Goal: Transaction & Acquisition: Obtain resource

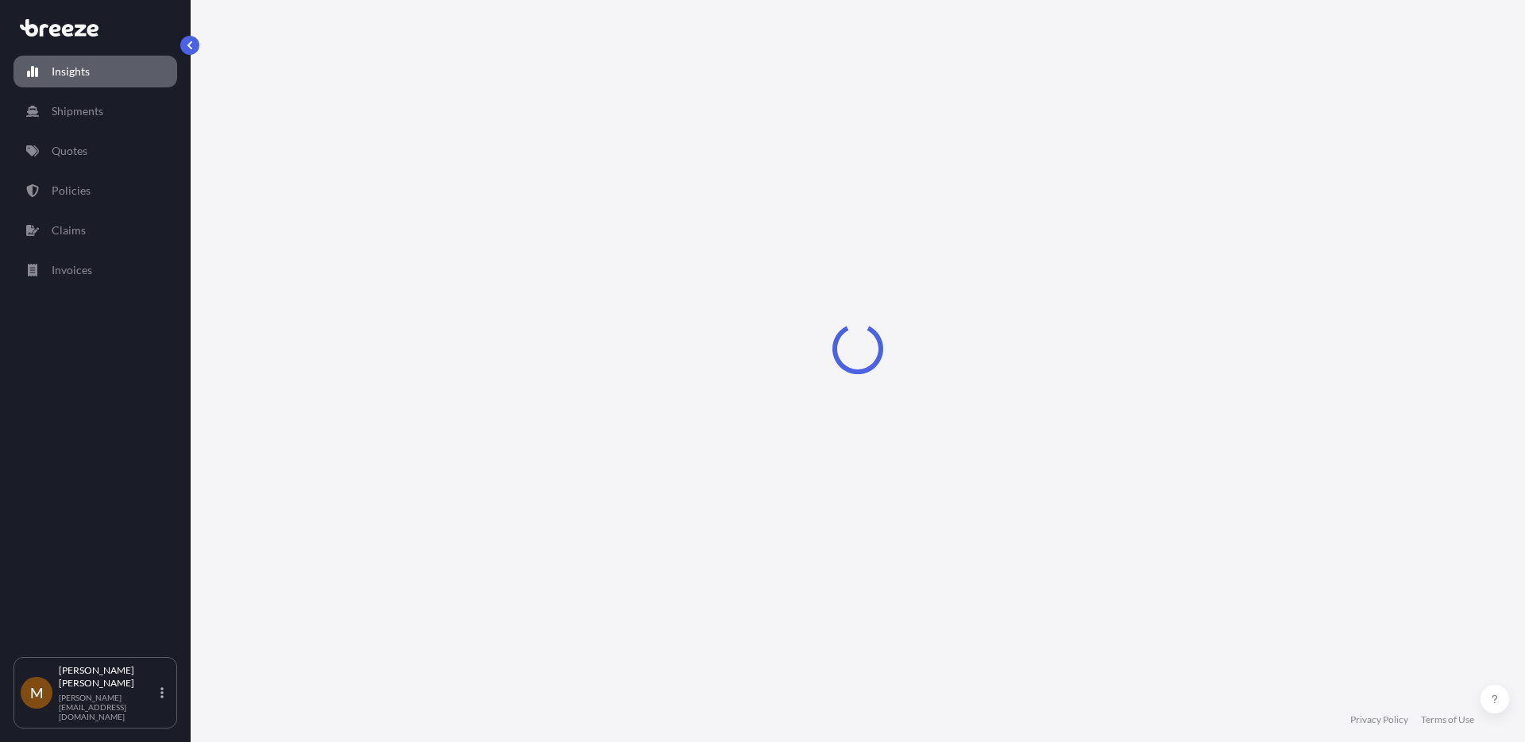
select select "2025"
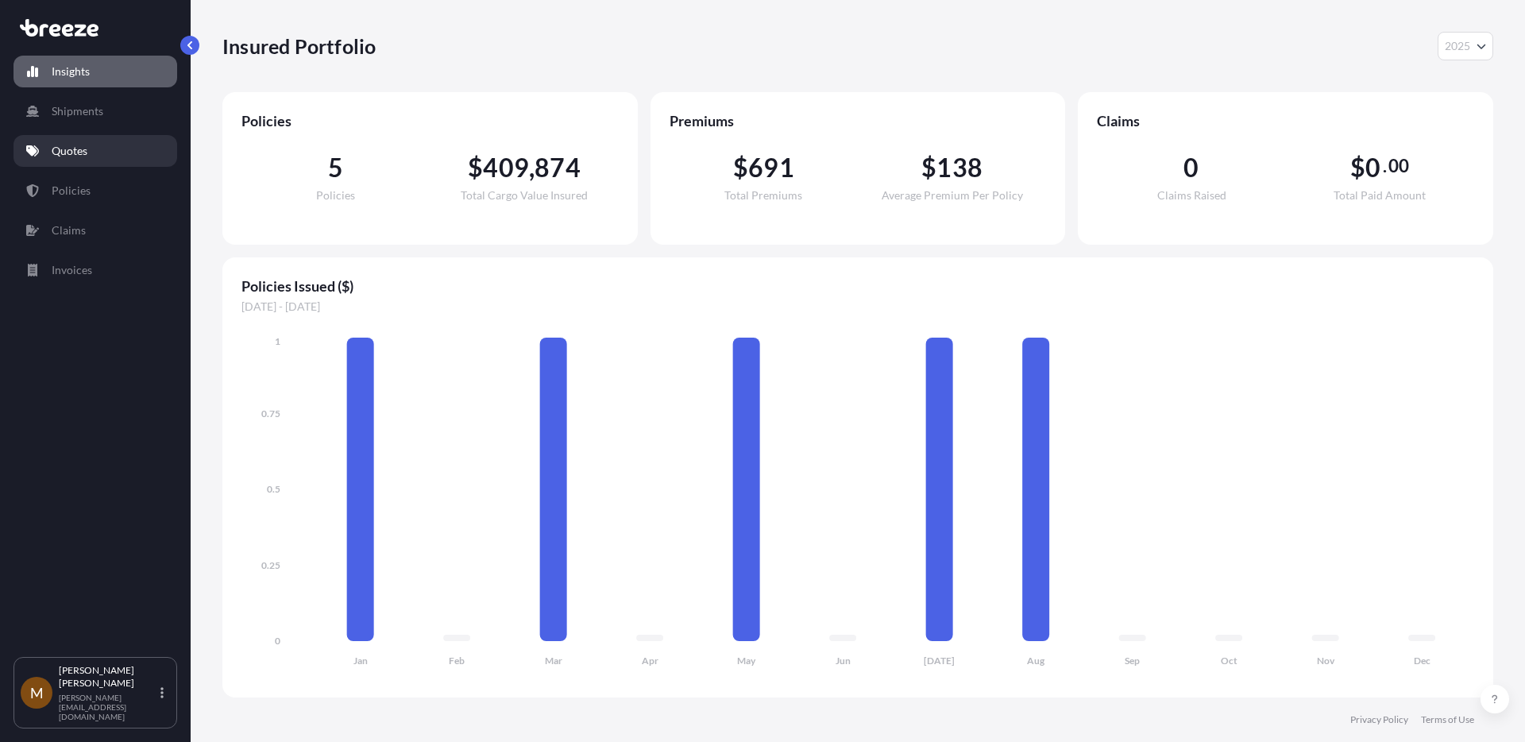
click at [96, 160] on link "Quotes" at bounding box center [96, 151] width 164 height 32
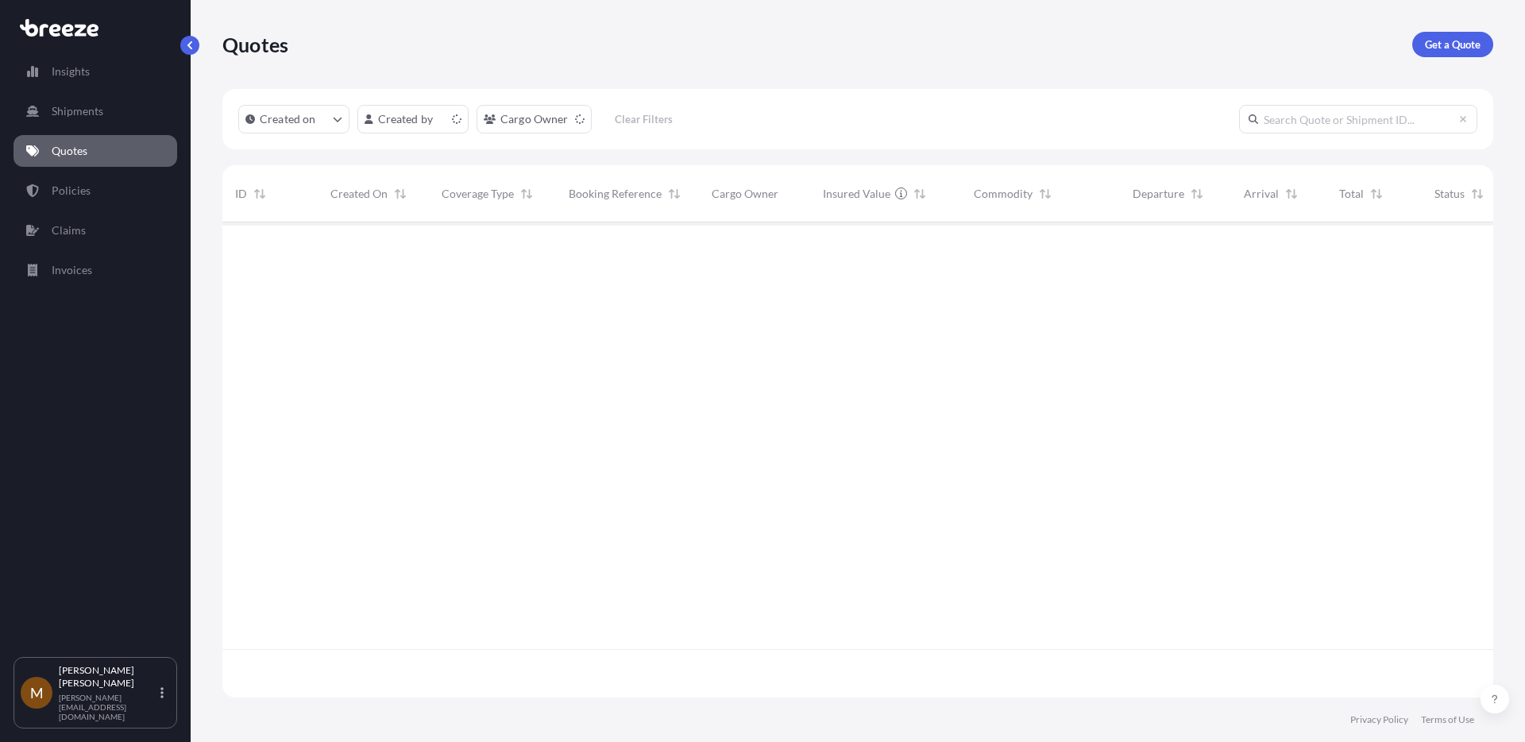
scroll to position [484, 1271]
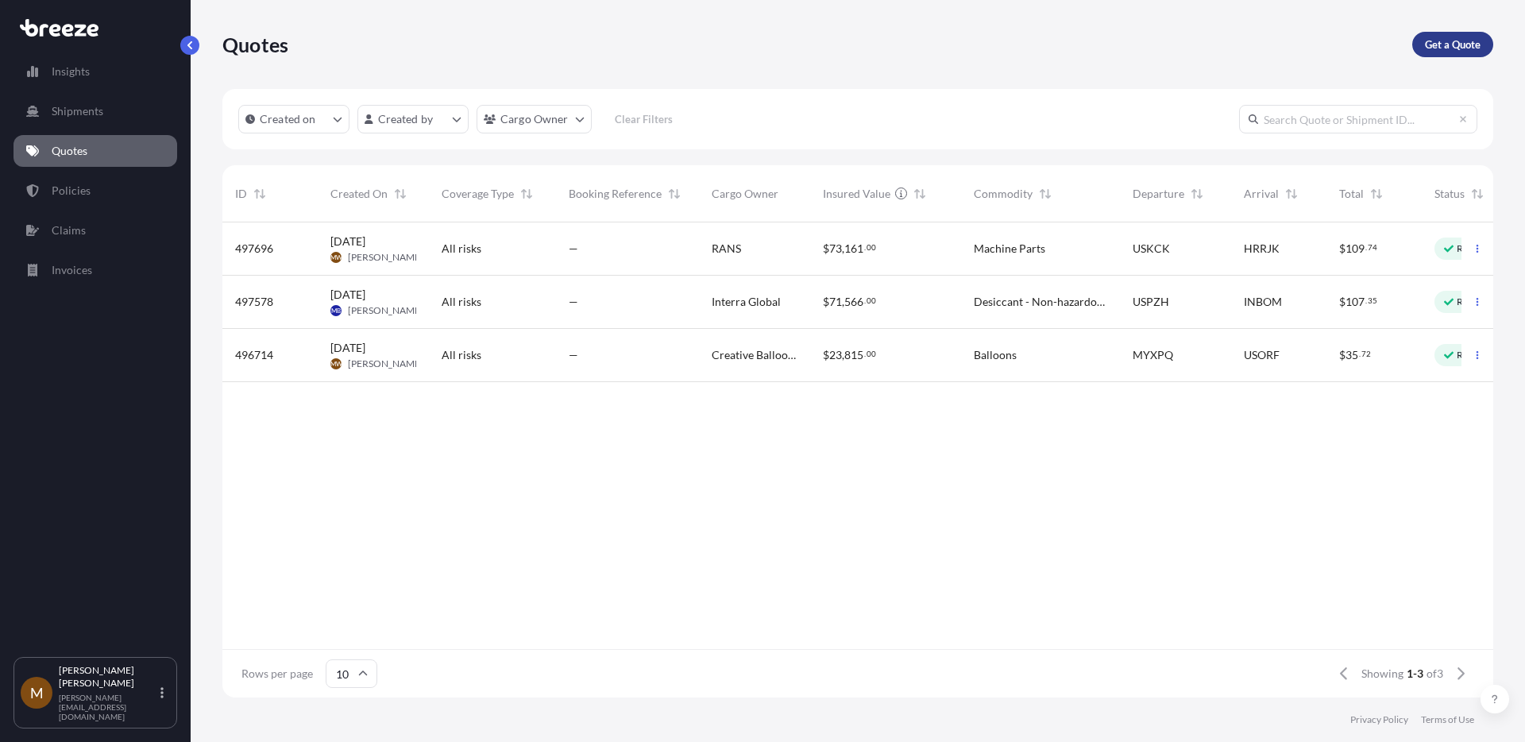
click at [1447, 37] on p "Get a Quote" at bounding box center [1453, 45] width 56 height 16
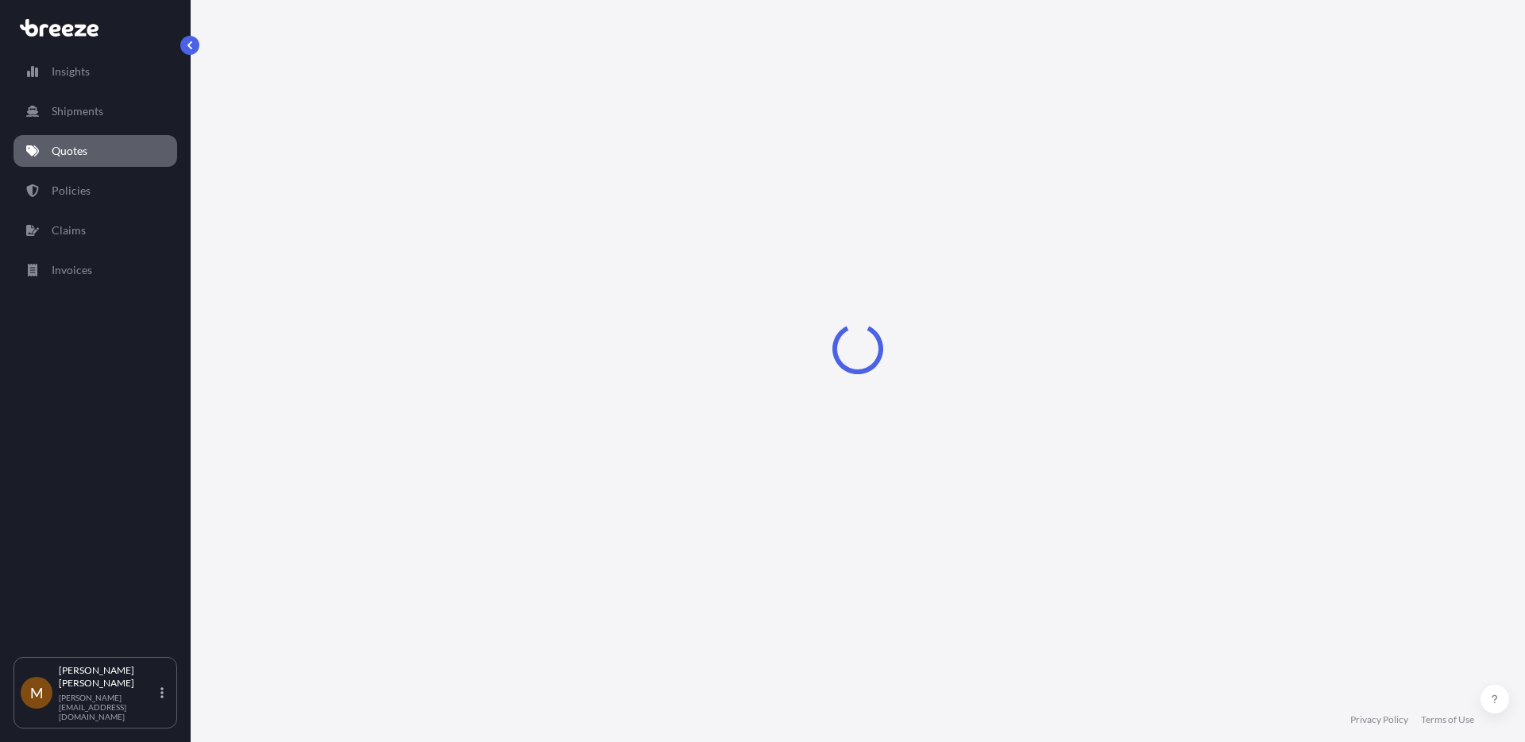
select select "Road"
select select "Sea"
select select "1"
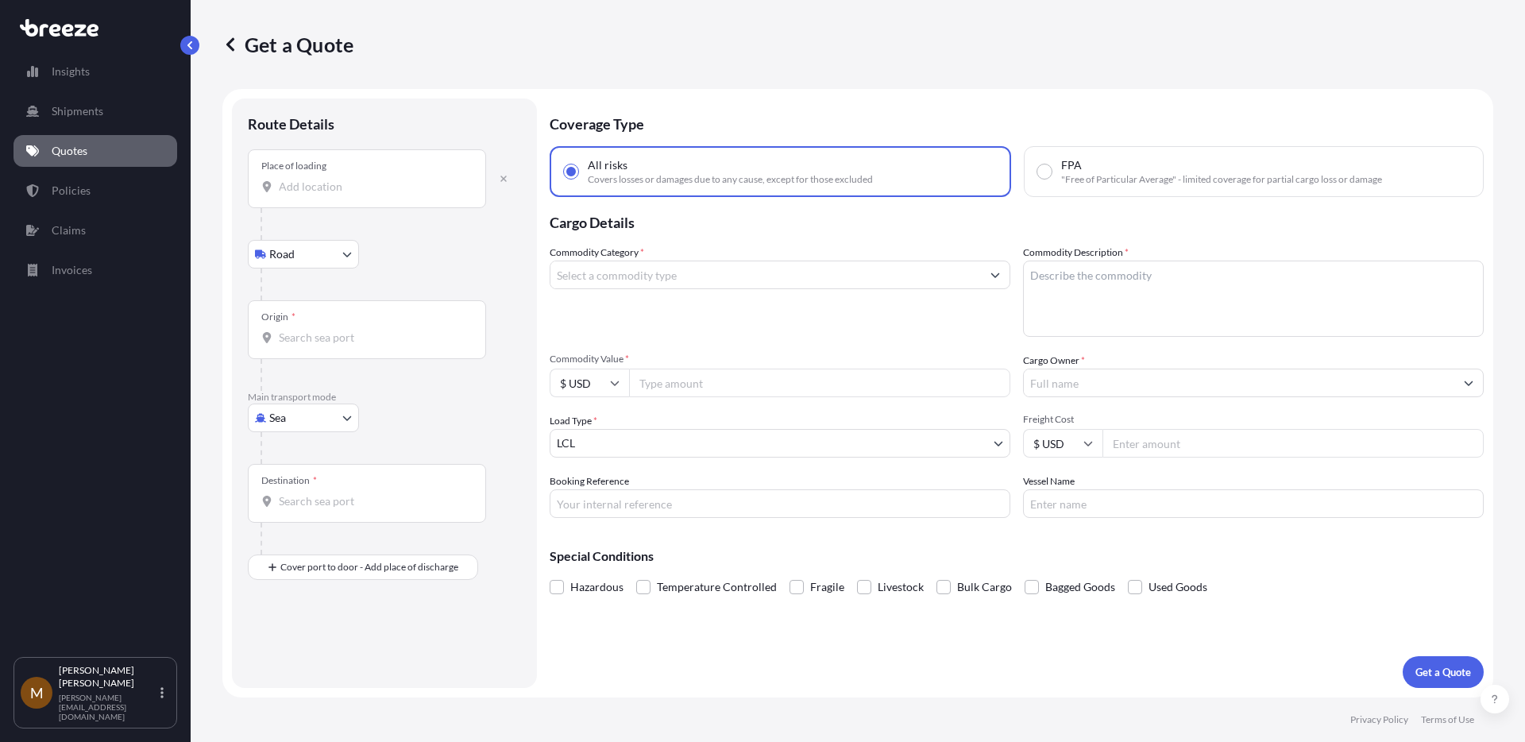
click at [315, 187] on input "Place of loading" at bounding box center [372, 187] width 187 height 16
click at [283, 326] on div "Origin *" at bounding box center [367, 329] width 238 height 59
click at [283, 330] on input "Origin *" at bounding box center [372, 338] width 187 height 16
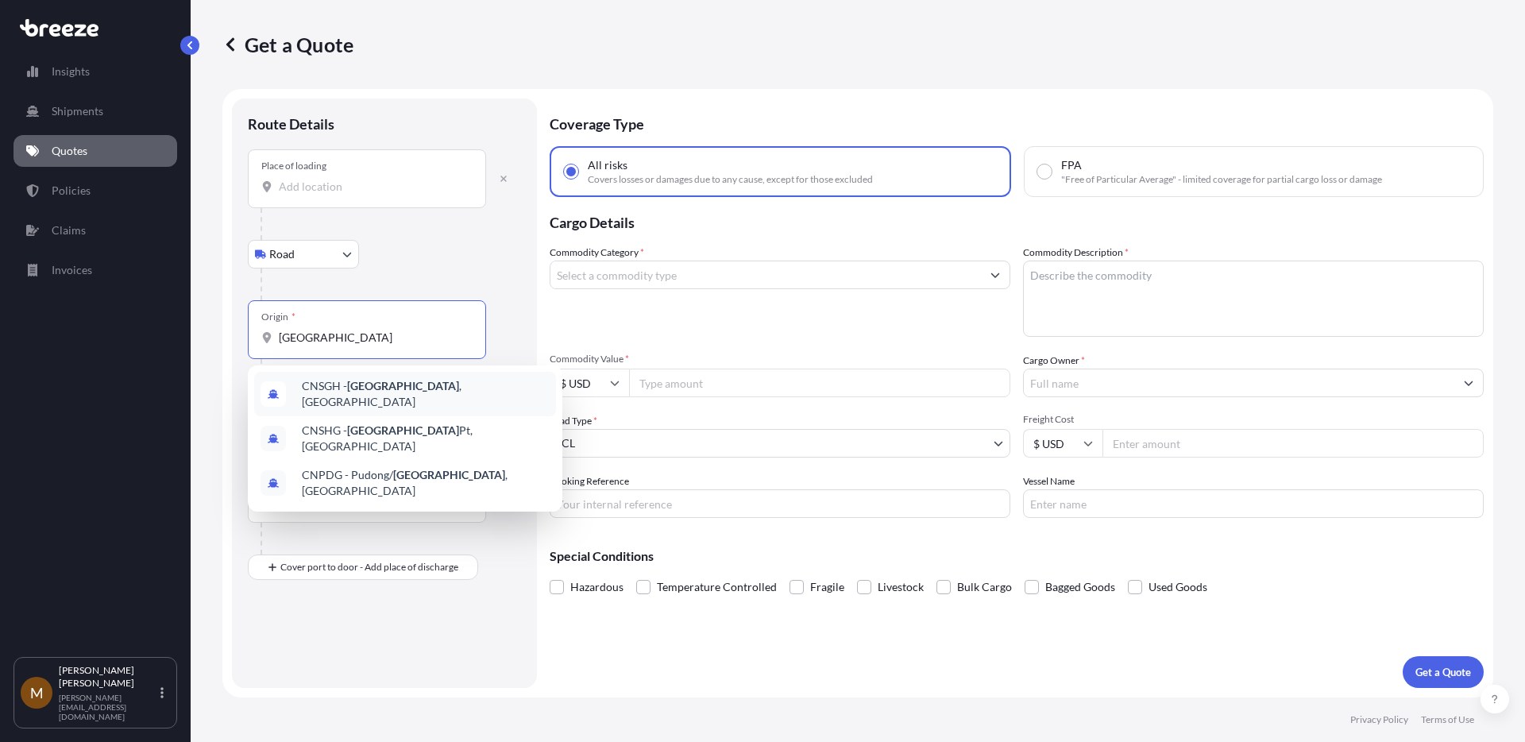
click at [330, 384] on span "CNSGH - [GEOGRAPHIC_DATA] , [GEOGRAPHIC_DATA]" at bounding box center [426, 394] width 248 height 32
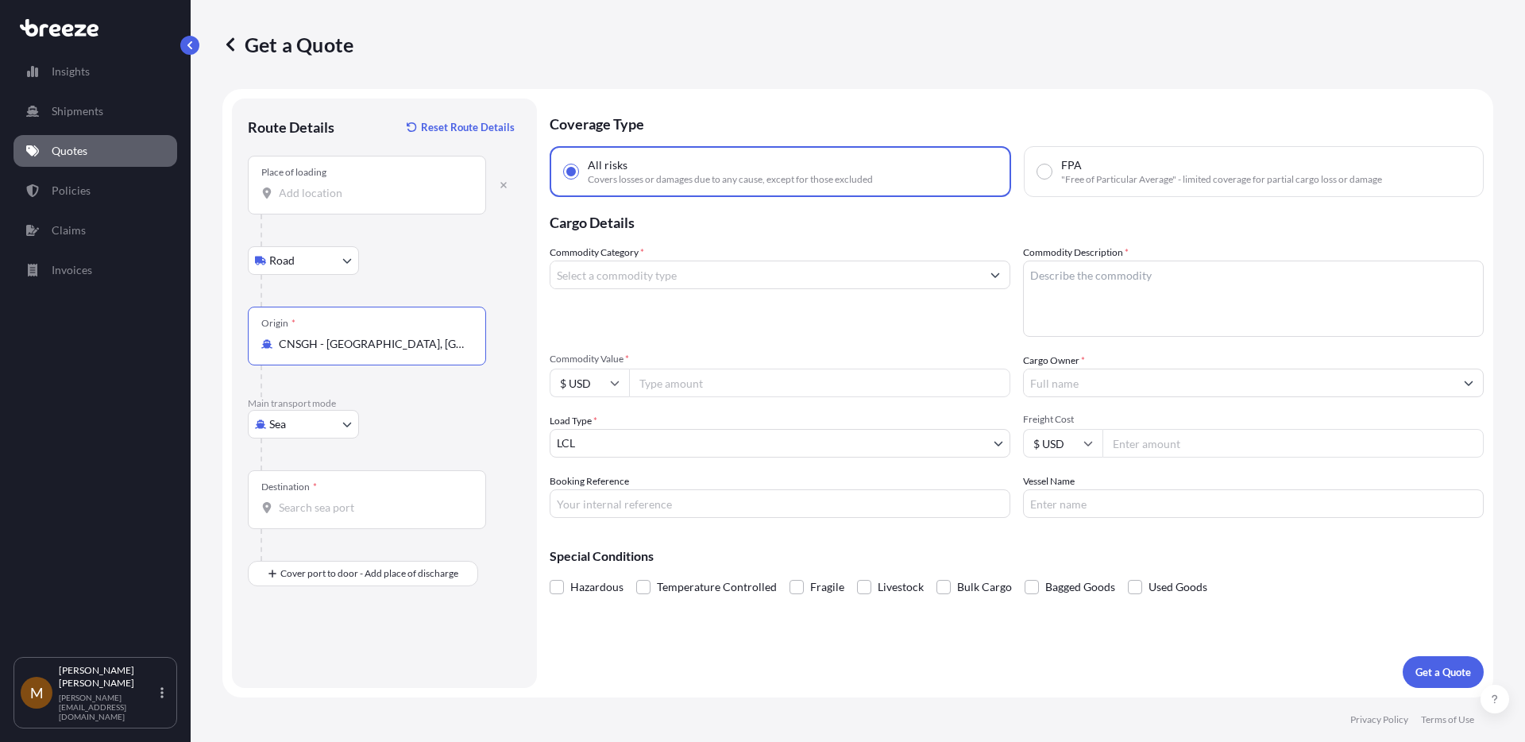
type input "CNSGH - [GEOGRAPHIC_DATA], [GEOGRAPHIC_DATA]"
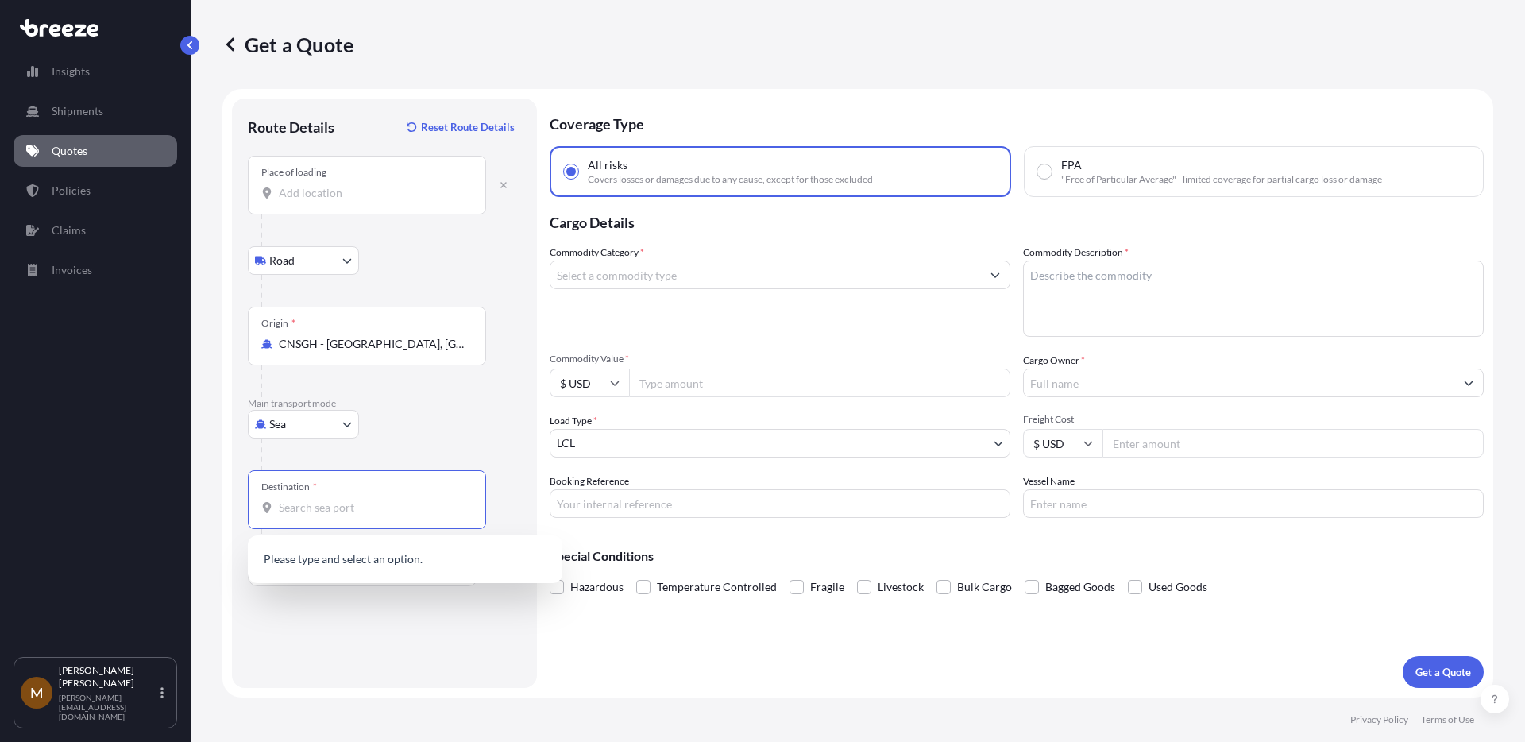
click at [328, 503] on input "Destination *" at bounding box center [372, 508] width 187 height 16
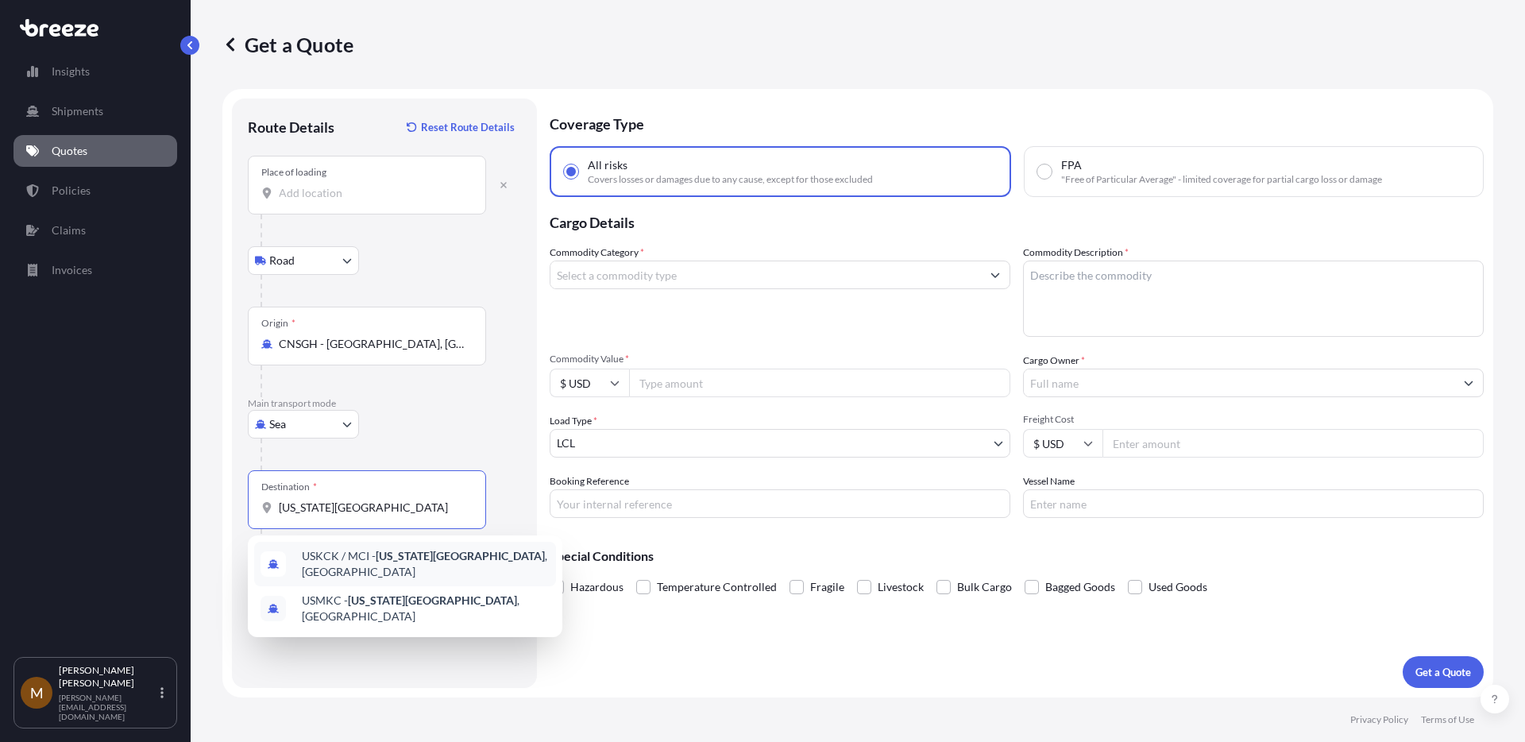
click at [346, 550] on div "USKCK / MCI - [US_STATE][GEOGRAPHIC_DATA] , [GEOGRAPHIC_DATA]" at bounding box center [405, 564] width 302 height 44
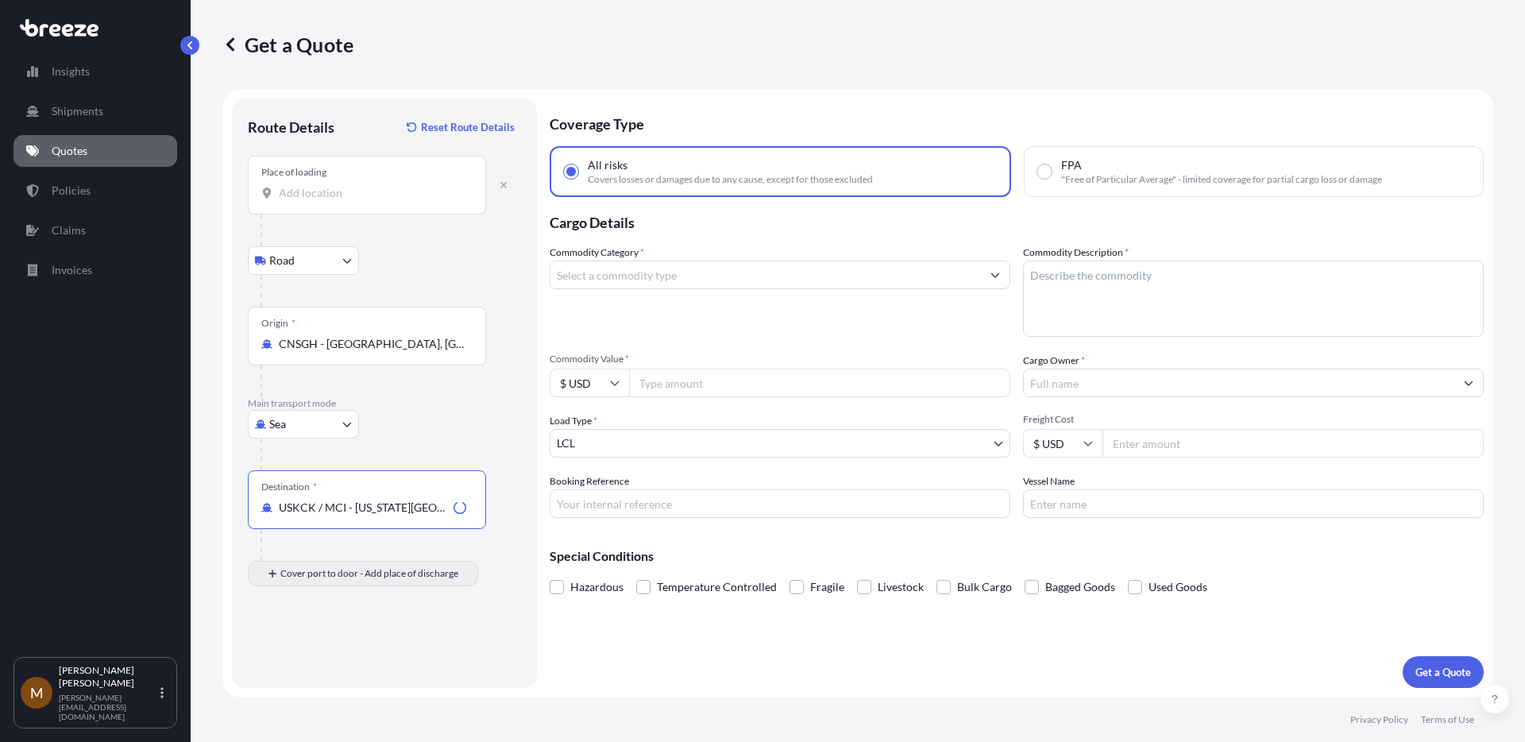
type input "USKCK / MCI - [US_STATE][GEOGRAPHIC_DATA], [GEOGRAPHIC_DATA]"
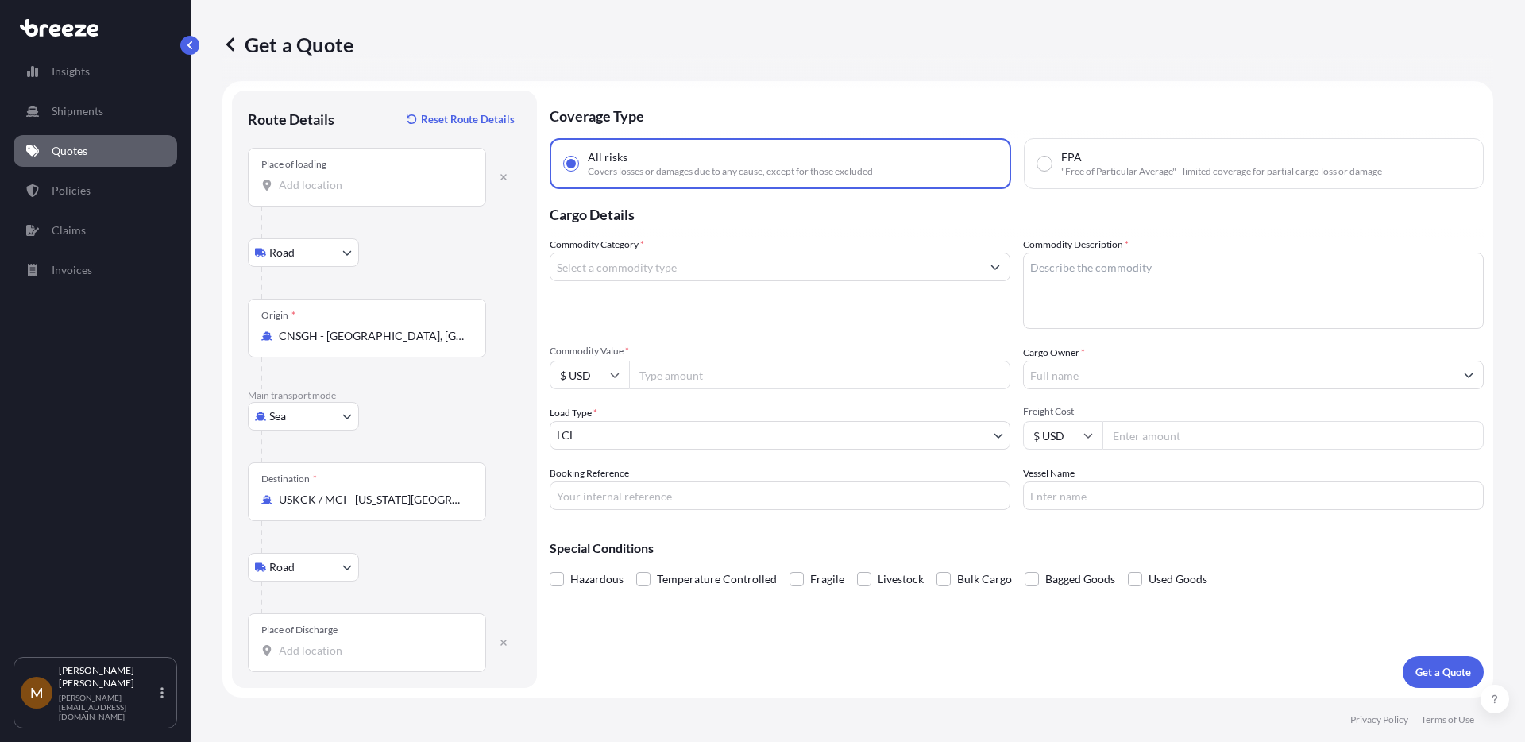
click at [294, 645] on input "Place of Discharge" at bounding box center [372, 651] width 187 height 16
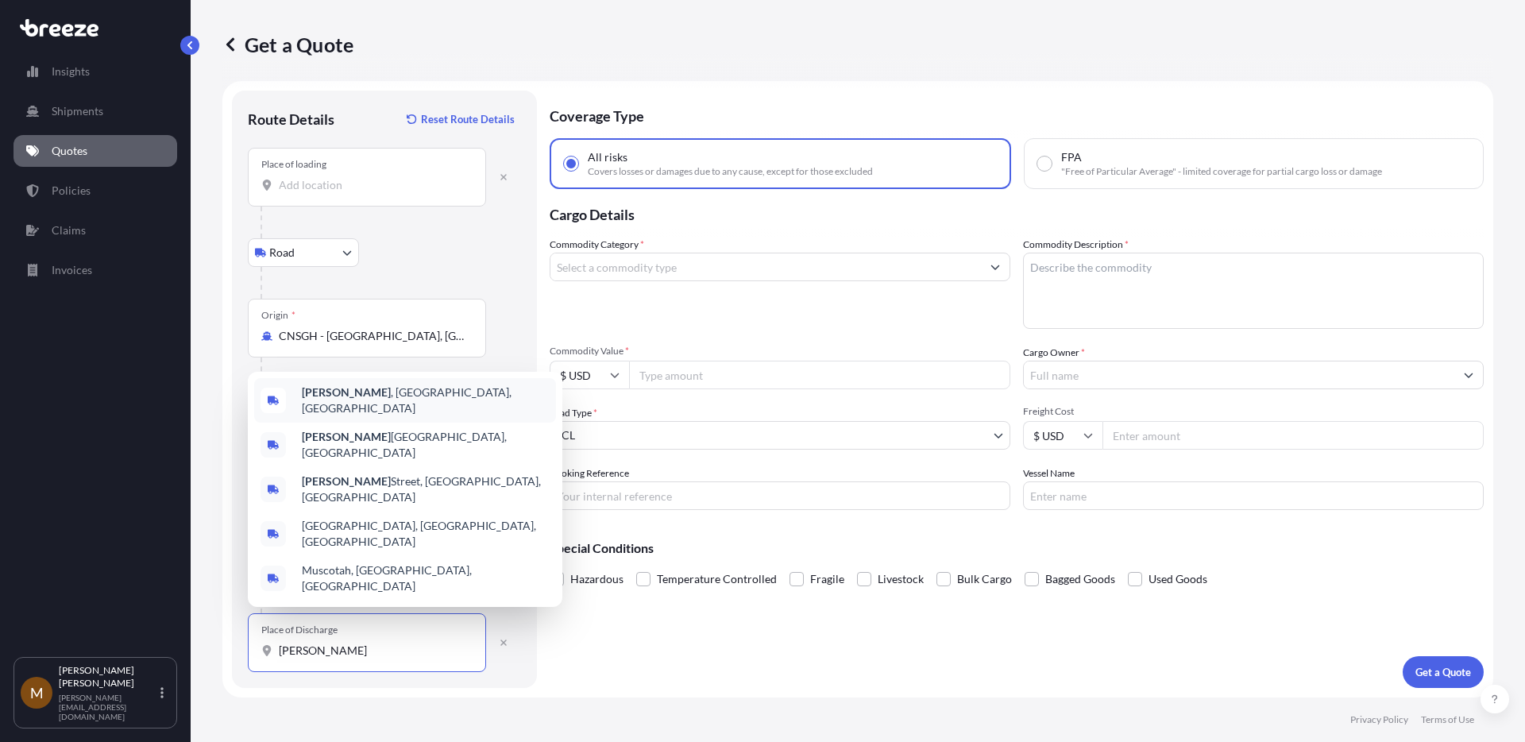
click at [355, 423] on div "Atchison , [GEOGRAPHIC_DATA], [GEOGRAPHIC_DATA]" at bounding box center [405, 400] width 302 height 44
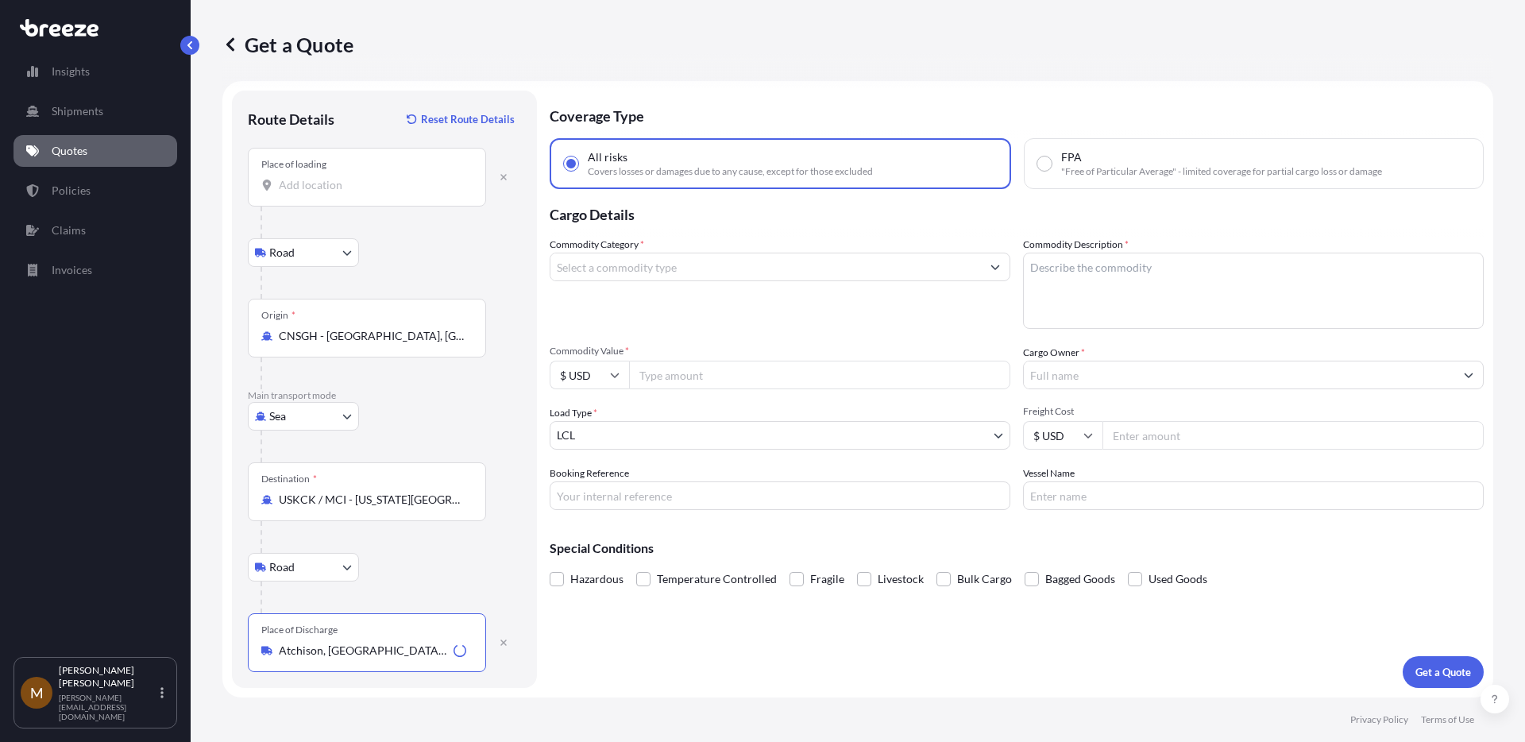
type input "Atchison, [GEOGRAPHIC_DATA], [GEOGRAPHIC_DATA]"
click at [664, 261] on input "Commodity Category *" at bounding box center [765, 267] width 431 height 29
type input "Towels"
type textarea "Wiping Towels"
click at [680, 258] on input "Towels" at bounding box center [765, 267] width 431 height 29
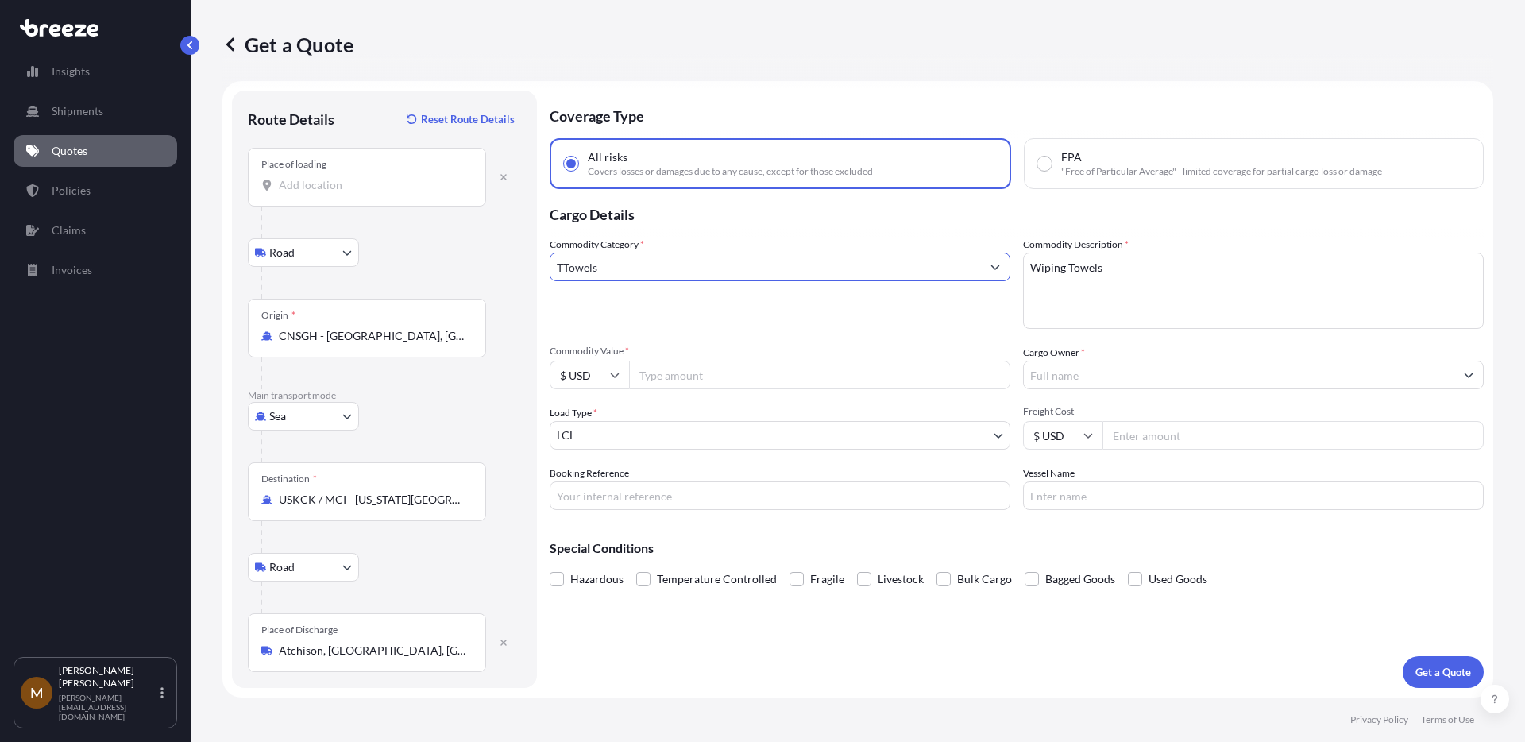
click at [680, 258] on input "TTowels" at bounding box center [765, 267] width 431 height 29
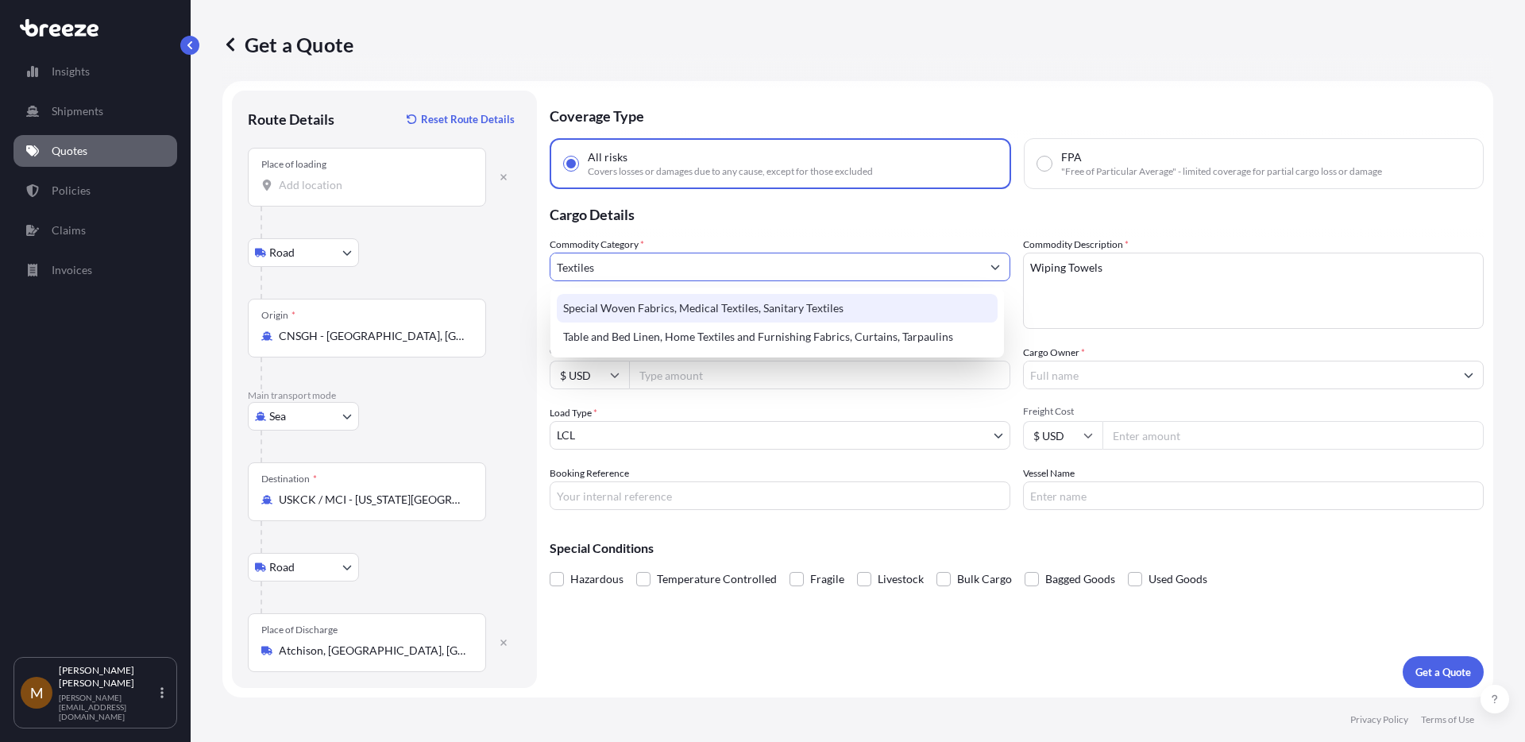
click at [680, 296] on div "Special Woven Fabrics, Medical Textiles, Sanitary Textiles" at bounding box center [777, 308] width 441 height 29
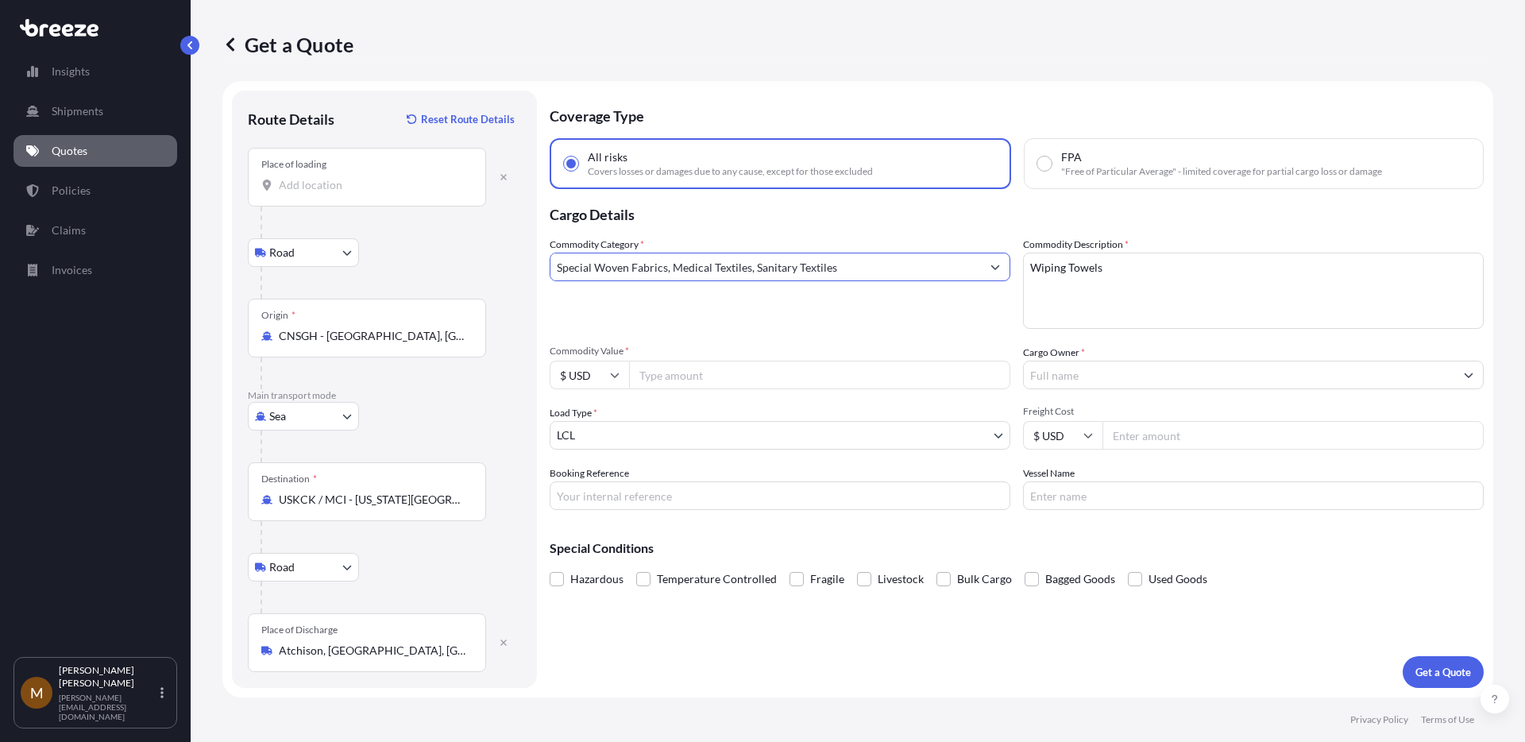
type input "Special Woven Fabrics, Medical Textiles, Sanitary Textiles"
click at [1114, 283] on textarea "Wiping Towels" at bounding box center [1253, 291] width 461 height 76
type textarea "Wiping Towels/Mops"
click at [693, 373] on input "Commodity Value *" at bounding box center [819, 375] width 381 height 29
type input "70000"
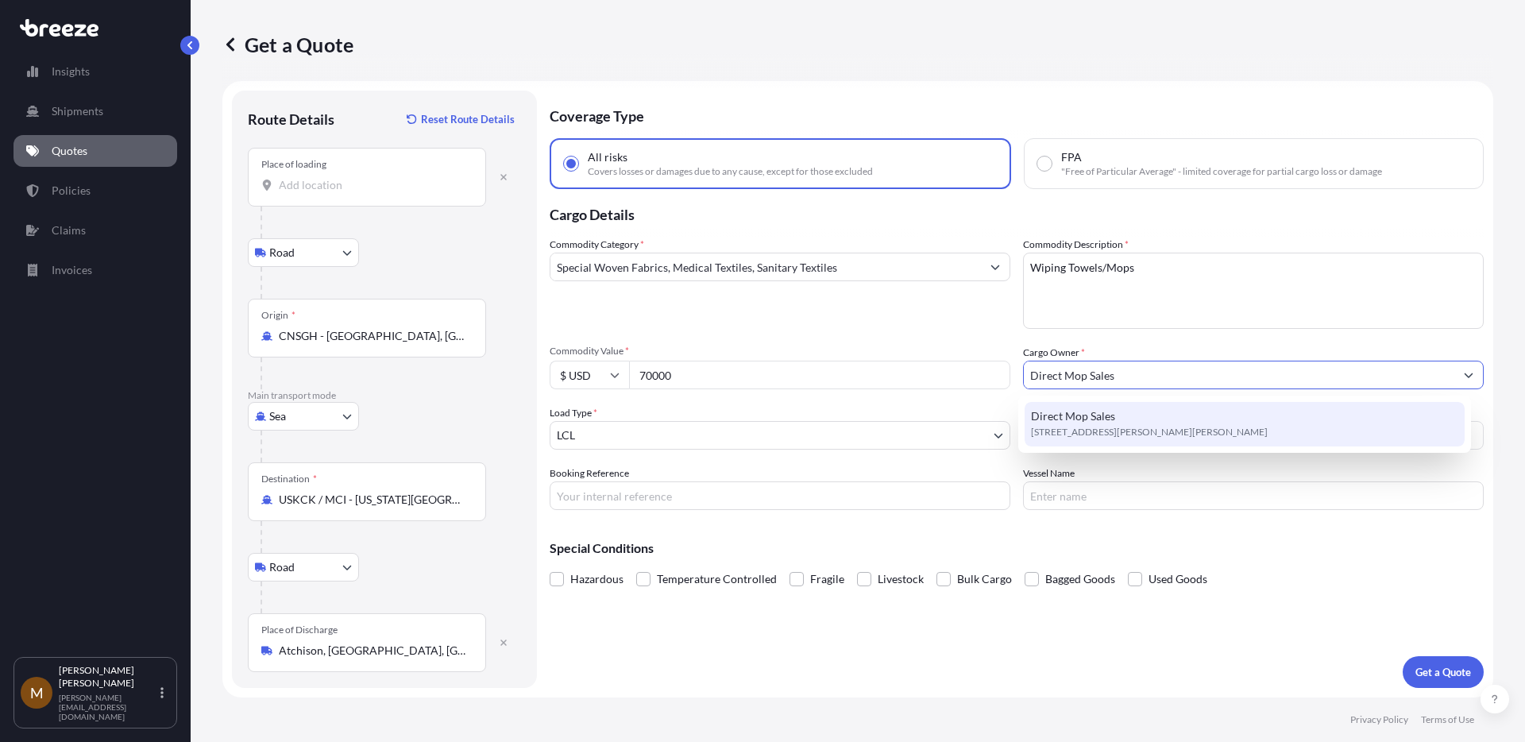
click at [1143, 406] on div "Direct Mop Sales [STREET_ADDRESS][PERSON_NAME][PERSON_NAME]" at bounding box center [1245, 424] width 441 height 44
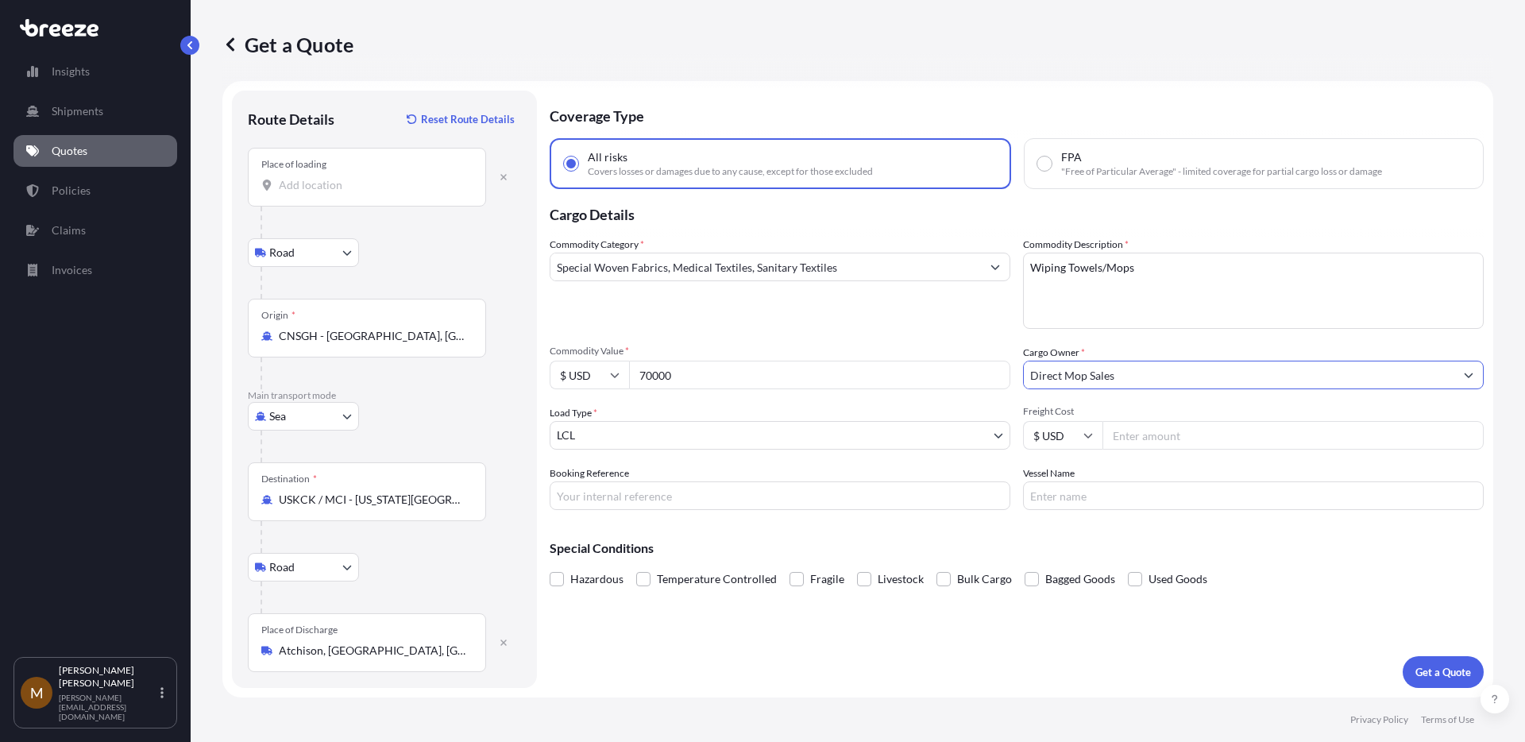
type input "Direct Mop Sales"
click at [964, 433] on body "15 options available. 1 option available. 0 options available. 1 option availab…" at bounding box center [762, 430] width 1525 height 861
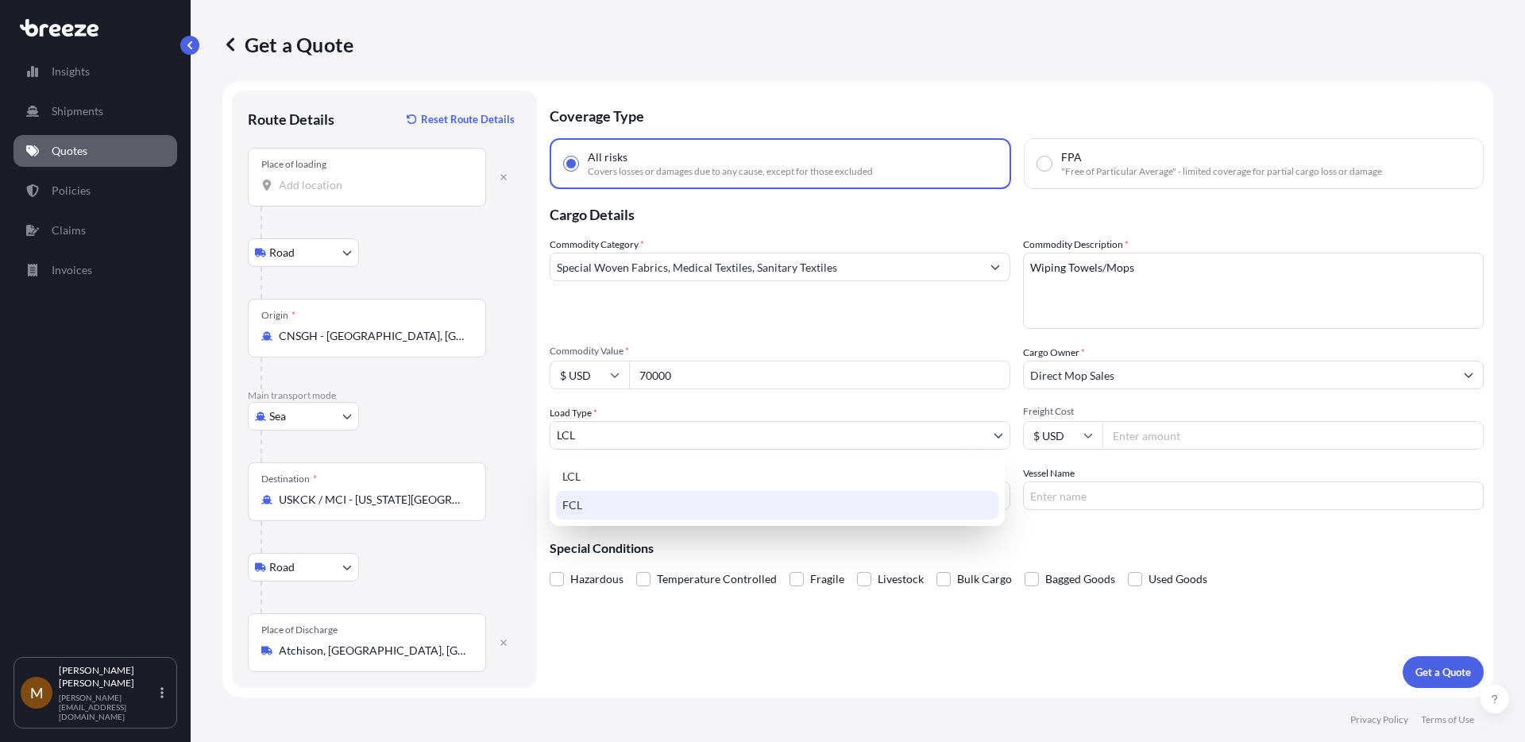
click at [808, 501] on div "FCL" at bounding box center [777, 505] width 442 height 29
select select "2"
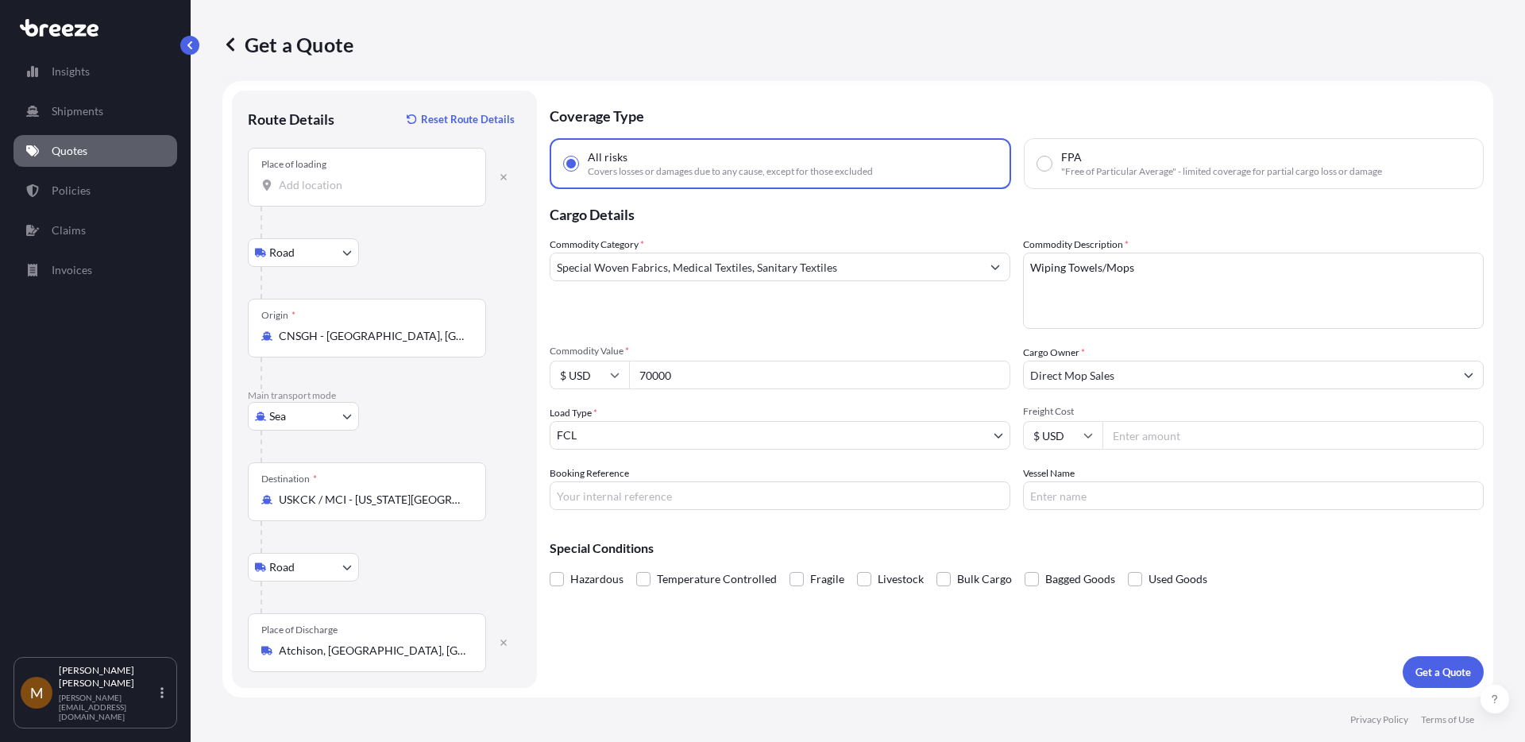
click at [1139, 444] on input "Freight Cost" at bounding box center [1293, 435] width 381 height 29
type input "5415"
click at [1045, 496] on input "Vessel Name" at bounding box center [1253, 495] width 461 height 29
type input "OOCL [GEOGRAPHIC_DATA]"
click at [1416, 666] on p "Get a Quote" at bounding box center [1444, 672] width 56 height 16
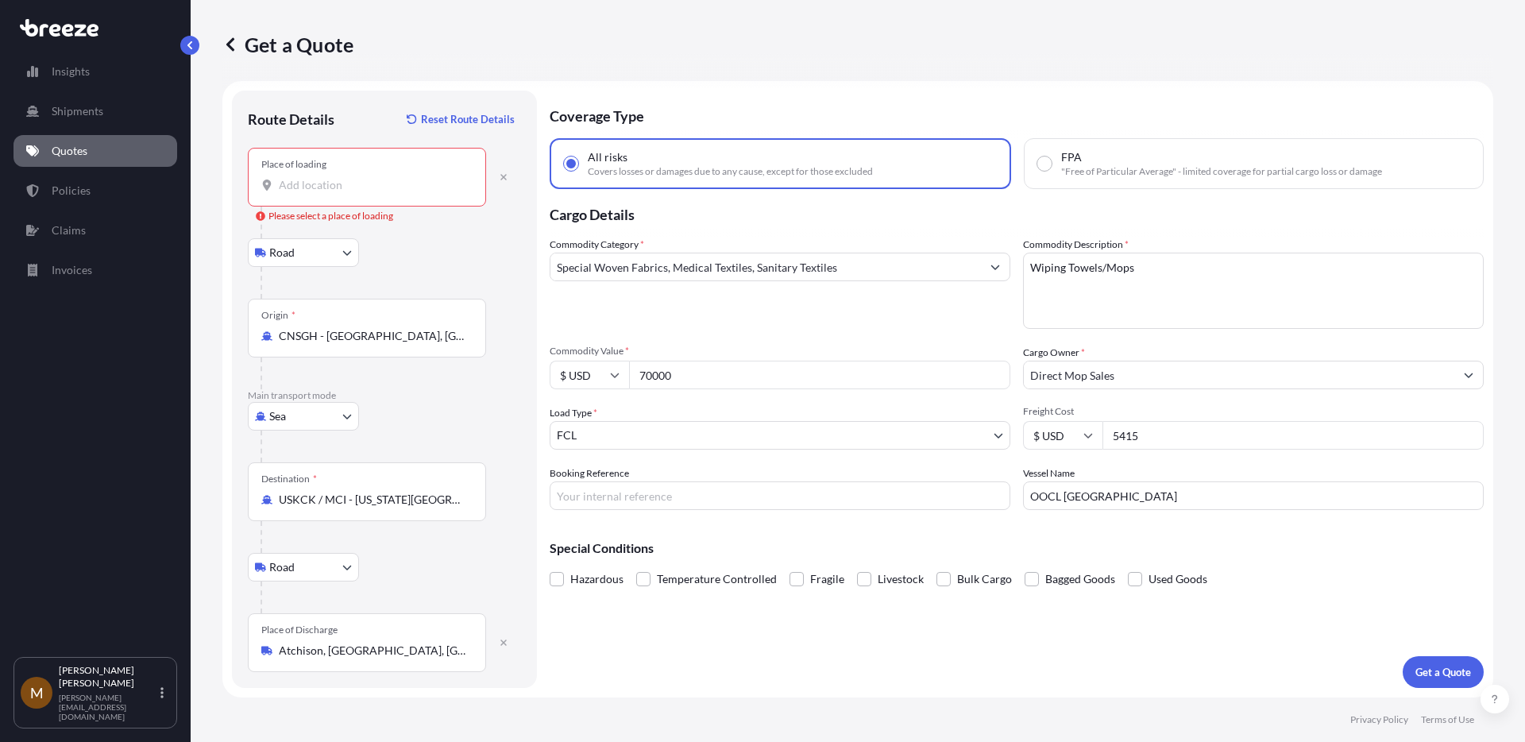
click at [316, 191] on input "Place of loading Please select a place of loading" at bounding box center [372, 185] width 187 height 16
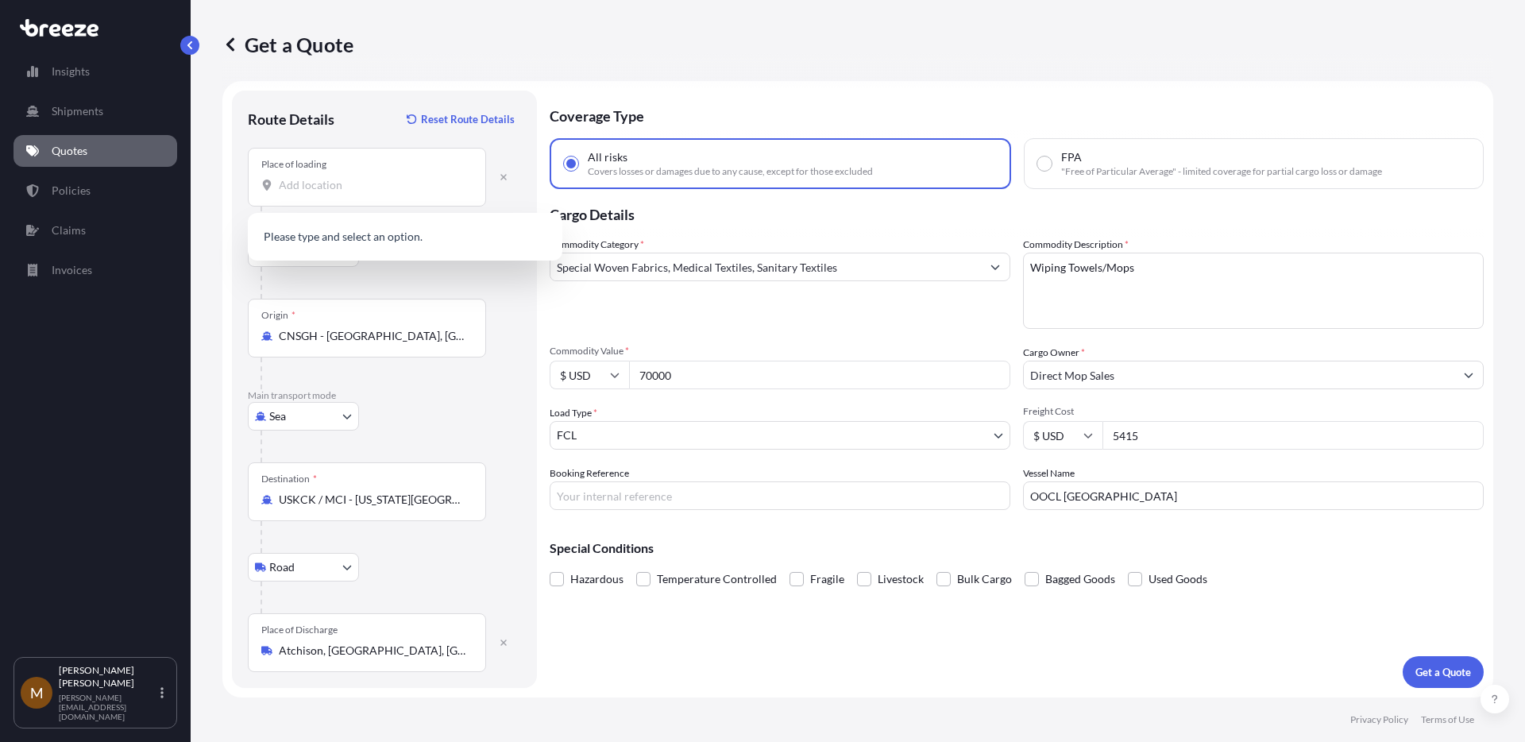
click at [490, 272] on div at bounding box center [391, 283] width 261 height 32
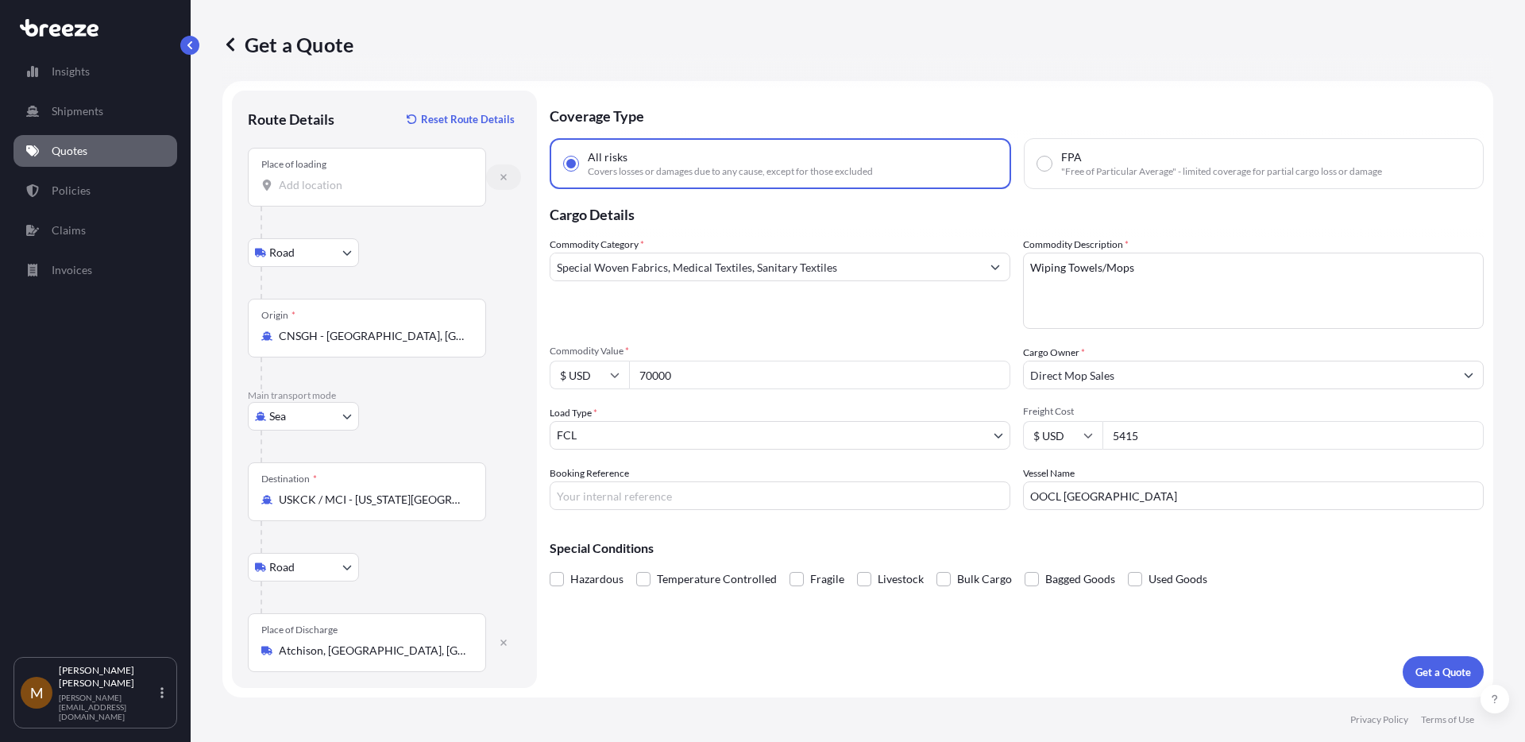
click at [505, 182] on button "button" at bounding box center [503, 176] width 35 height 25
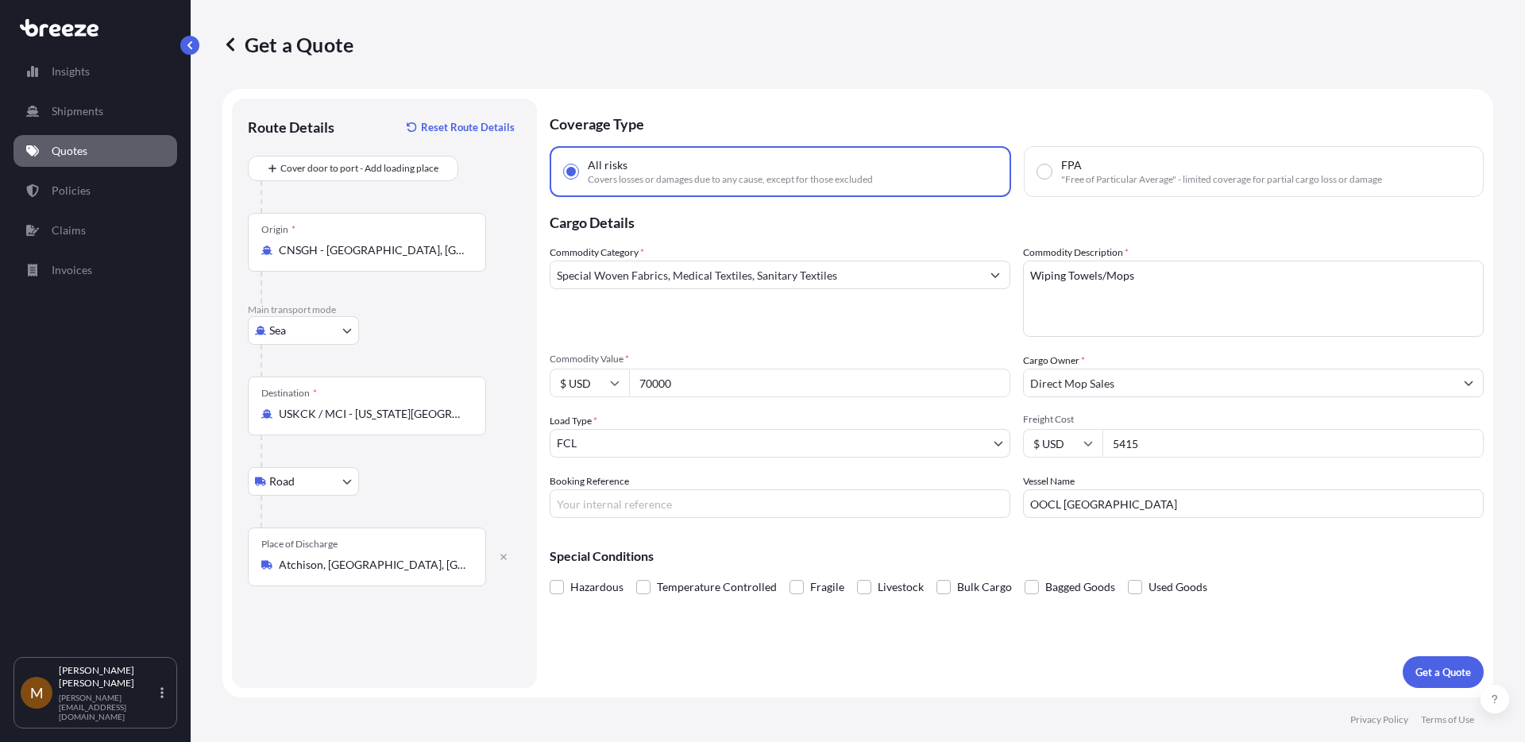
scroll to position [0, 0]
click at [1431, 669] on p "Get a Quote" at bounding box center [1444, 672] width 56 height 16
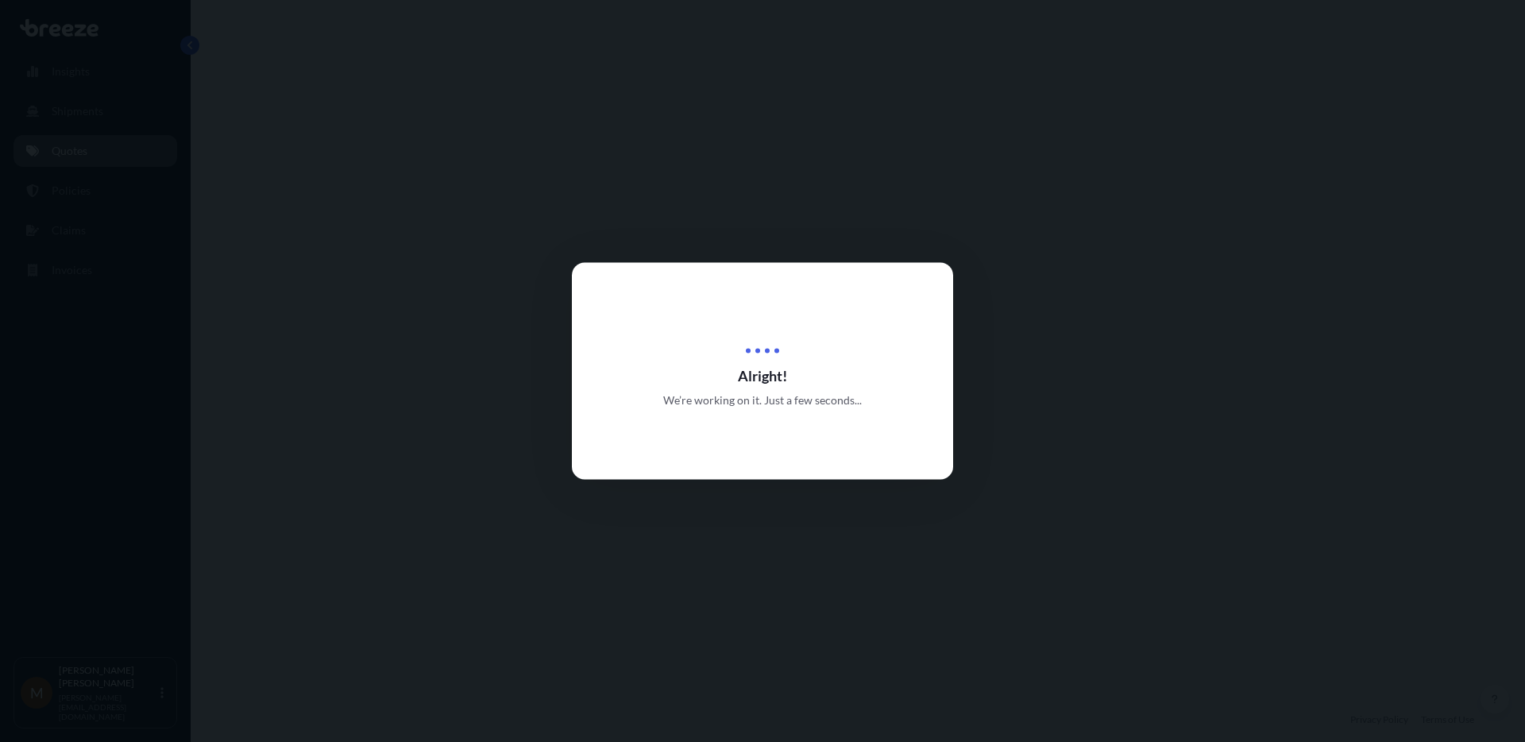
select select "Sea"
select select "Road"
select select "2"
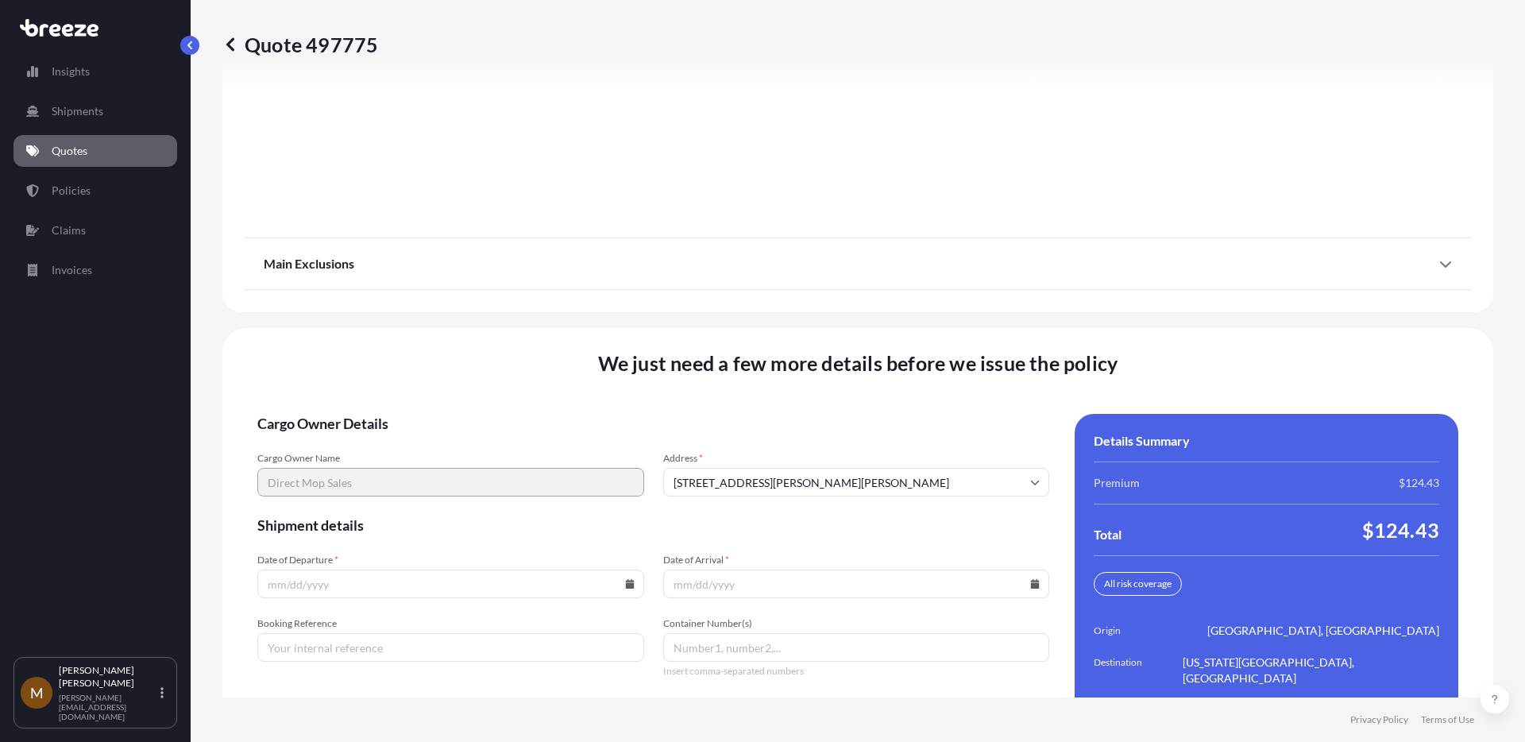
scroll to position [2032, 0]
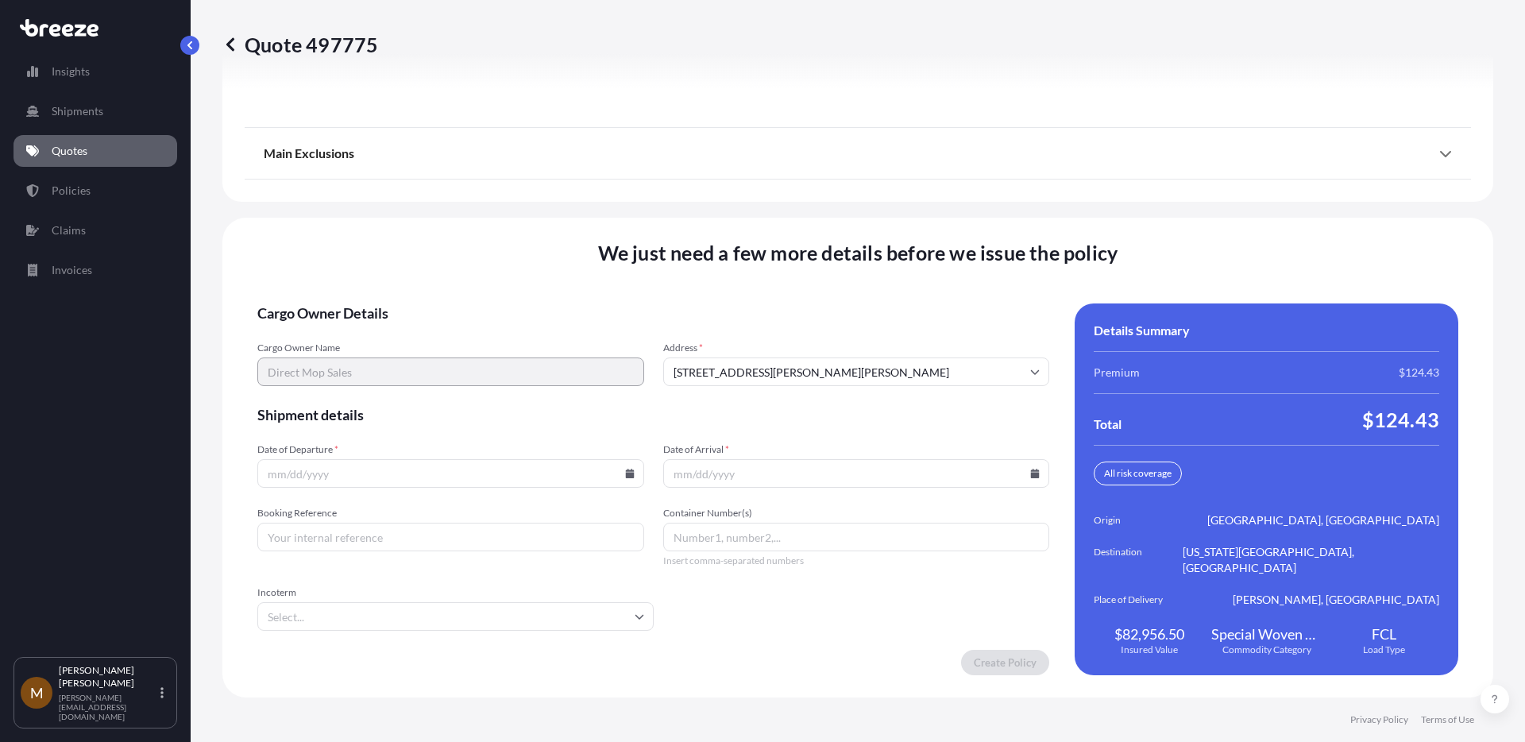
click at [614, 472] on input "Date of Departure *" at bounding box center [450, 473] width 387 height 29
click at [620, 473] on input "Date of Departure *" at bounding box center [450, 473] width 387 height 29
click at [627, 473] on icon at bounding box center [629, 474] width 9 height 10
click at [562, 390] on button "31" at bounding box center [559, 392] width 25 height 25
click at [625, 475] on icon at bounding box center [630, 474] width 10 height 10
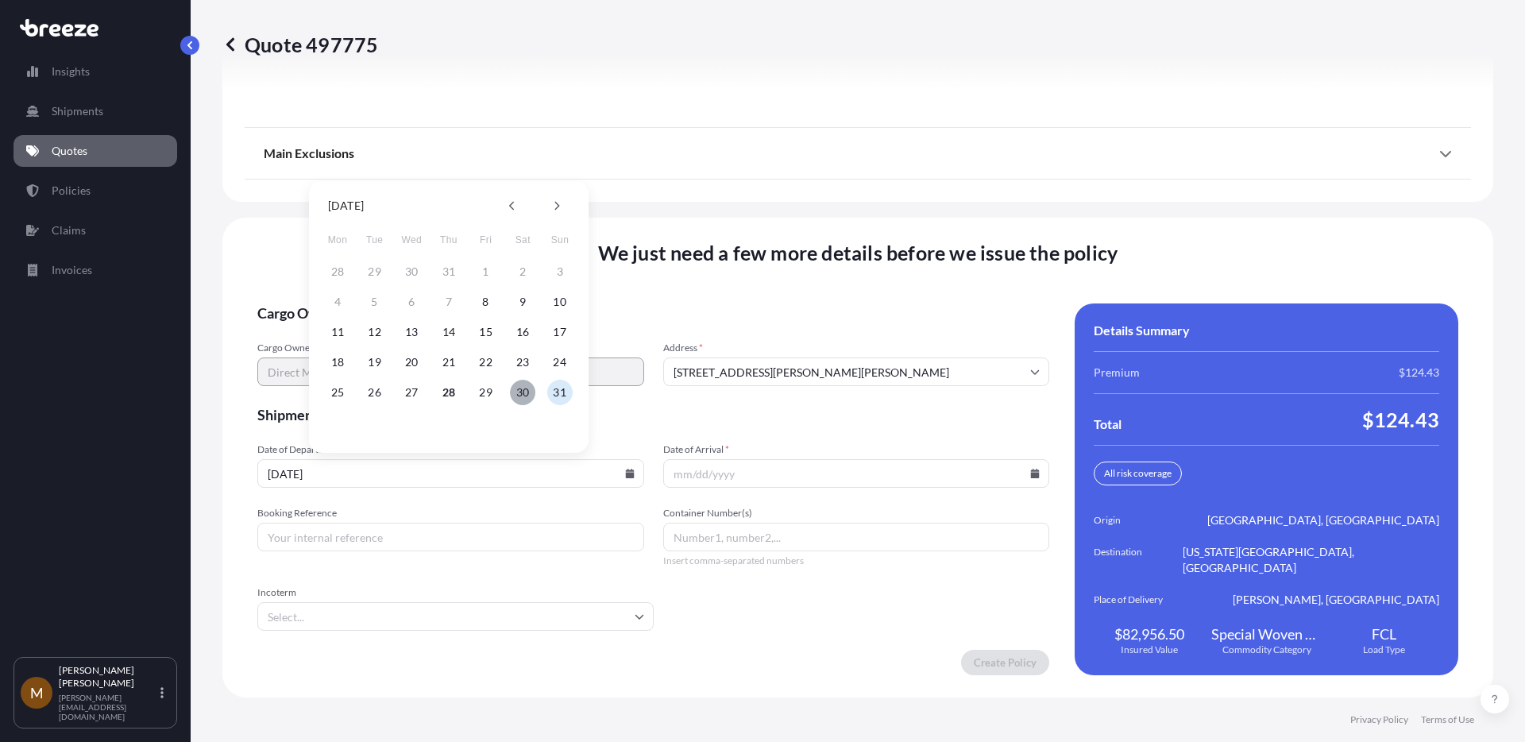
click at [524, 395] on button "30" at bounding box center [522, 392] width 25 height 25
type input "[DATE]"
click at [755, 471] on input "Date of Arrival *" at bounding box center [856, 473] width 387 height 29
click at [1010, 472] on input "Date of Arrival *" at bounding box center [856, 473] width 387 height 29
click at [1031, 473] on icon at bounding box center [1035, 474] width 9 height 10
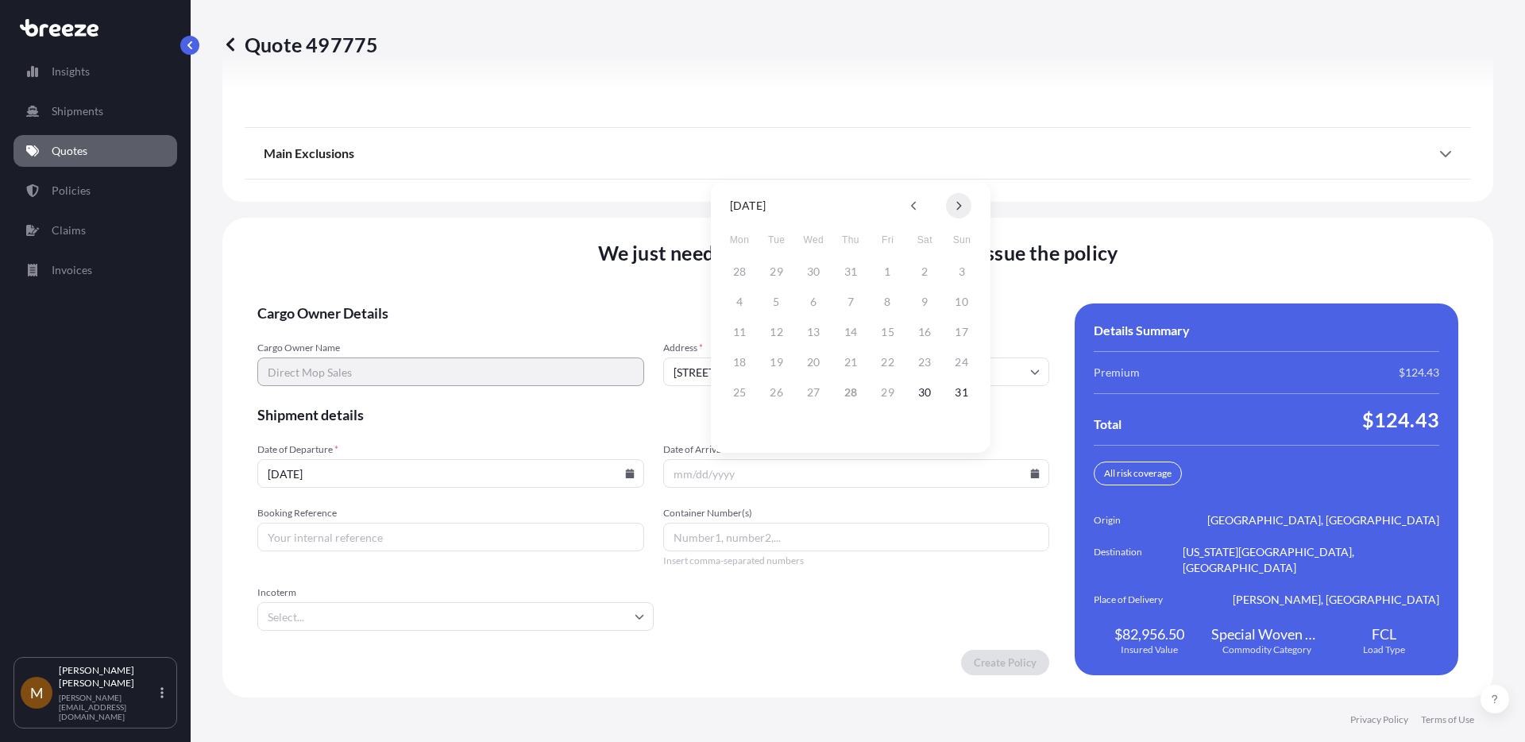
click at [954, 197] on button at bounding box center [958, 205] width 25 height 25
click at [744, 389] on button "29" at bounding box center [739, 392] width 25 height 25
type input "[DATE]"
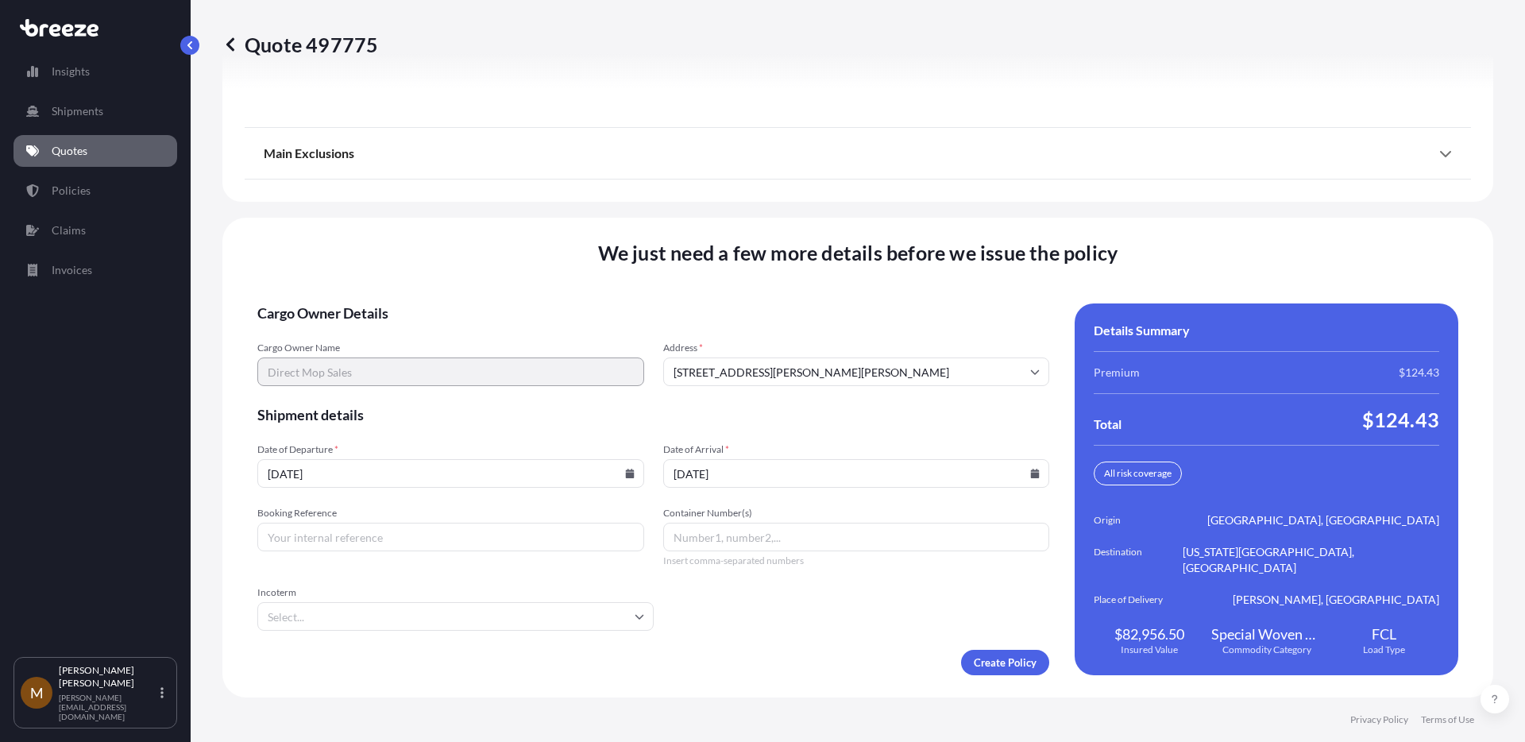
click at [323, 535] on input "Booking Reference" at bounding box center [450, 537] width 387 height 29
type input "TX2025033"
paste input "LVNU8171536"
type input "LVNU8171536"
click at [620, 603] on input "Incoterm" at bounding box center [455, 616] width 396 height 29
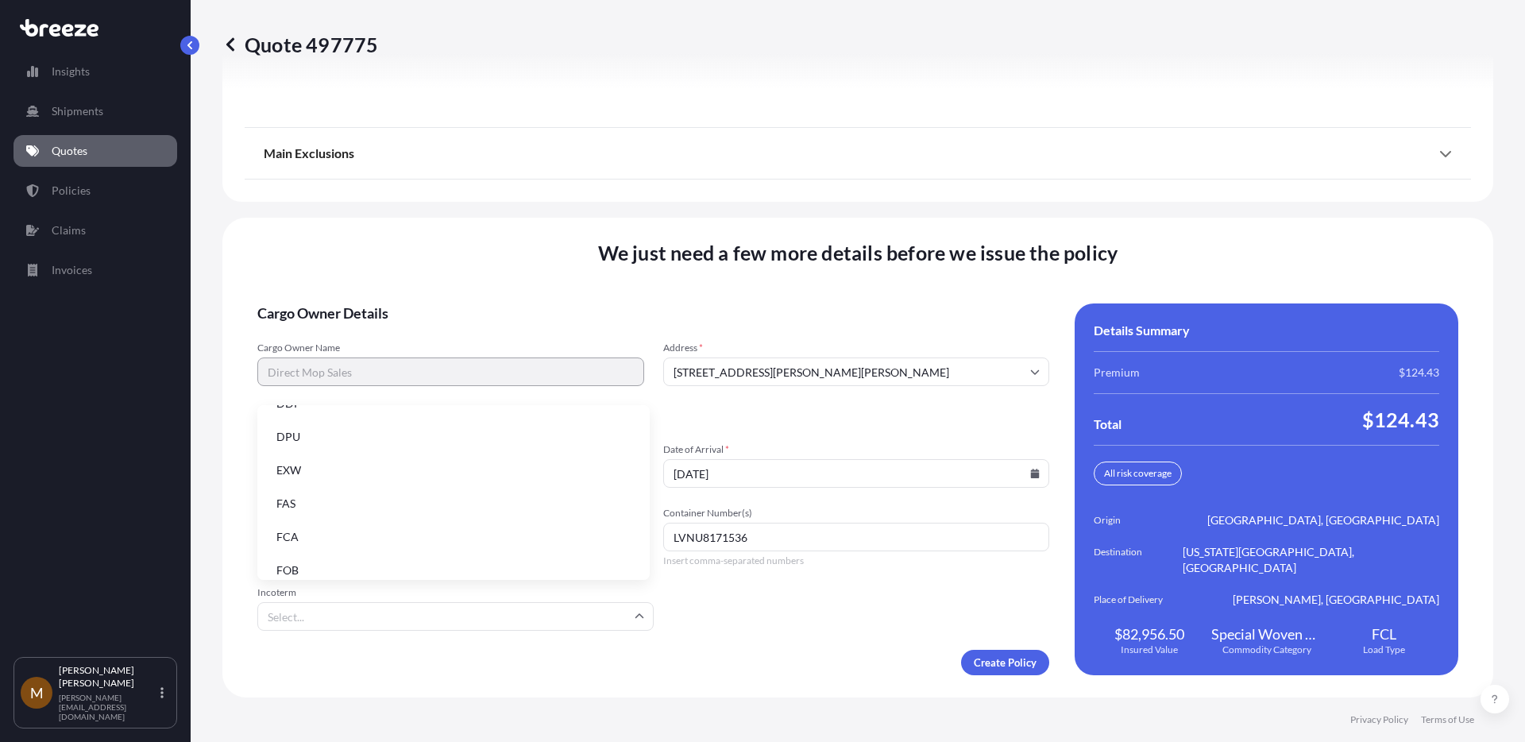
scroll to position [202, 0]
click at [485, 552] on li "FOB" at bounding box center [454, 558] width 380 height 30
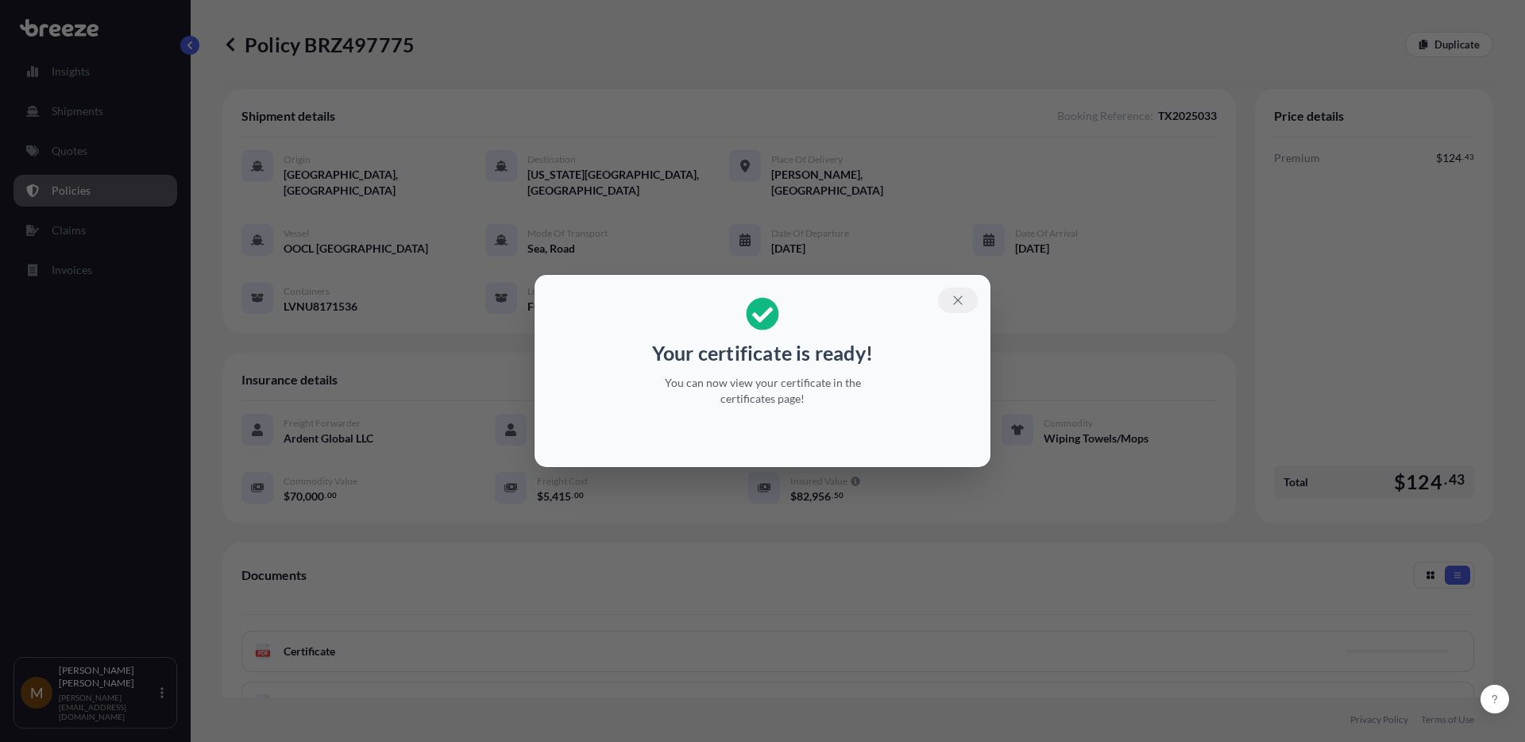
click at [960, 298] on icon "button" at bounding box center [958, 300] width 14 height 14
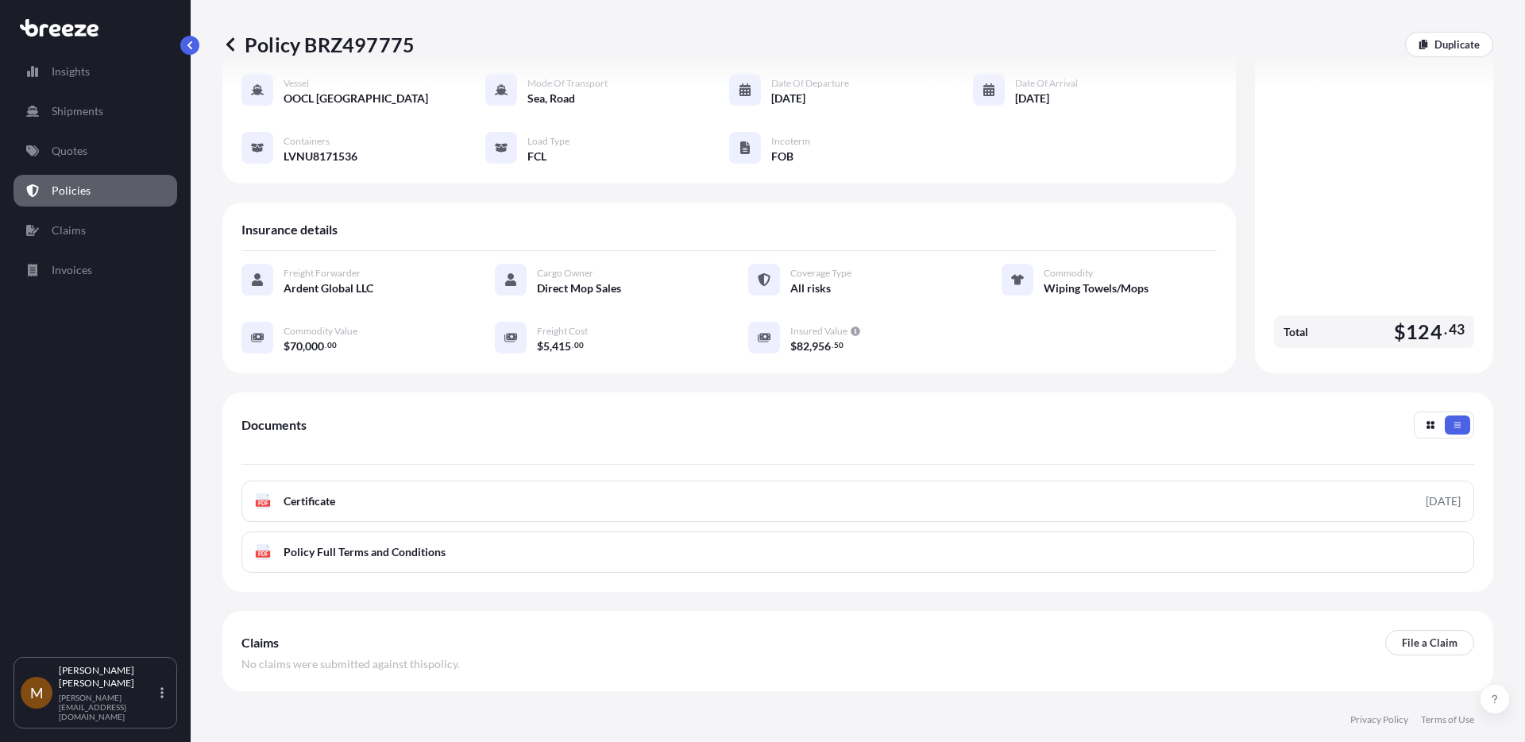
scroll to position [168, 0]
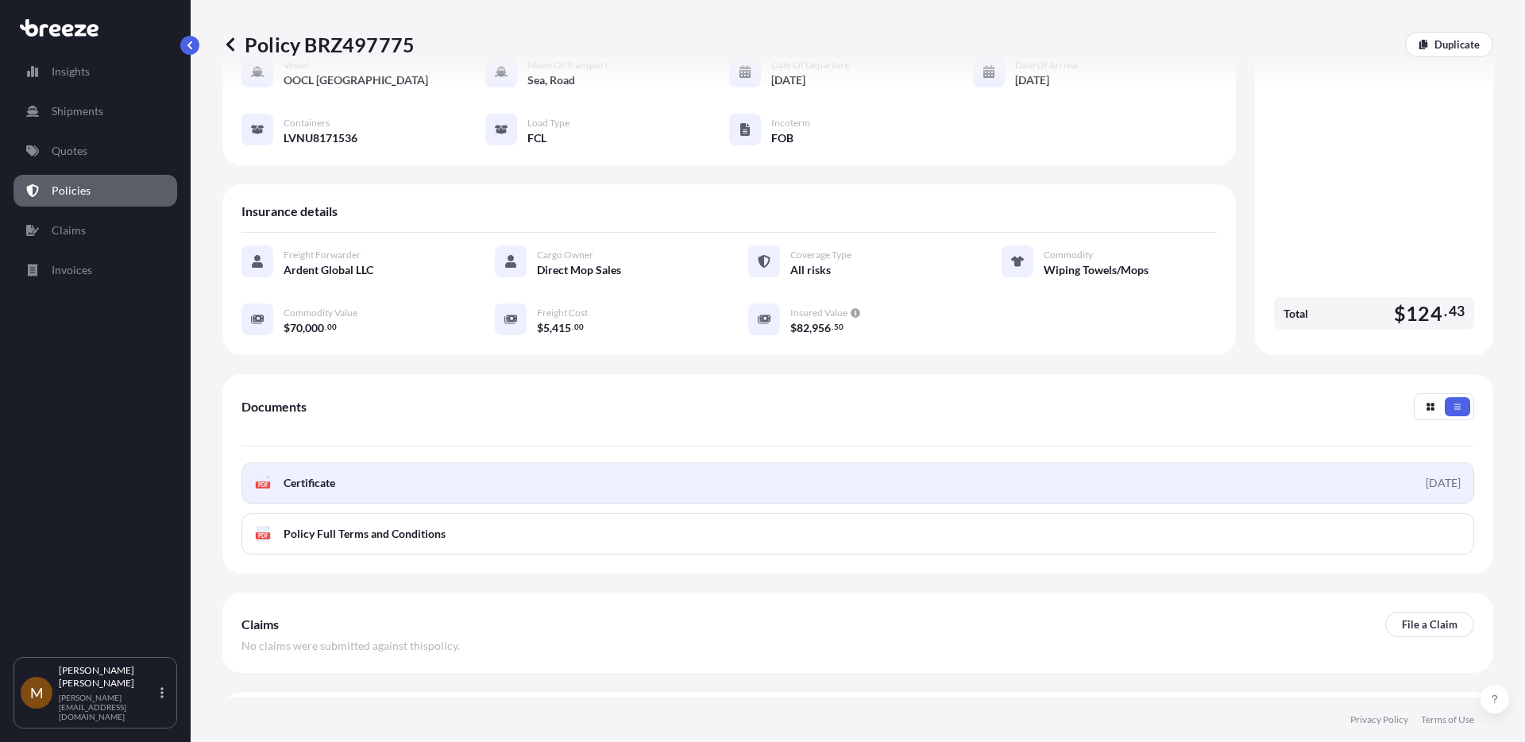
click at [1327, 469] on link "PDF Certificate [DATE]" at bounding box center [857, 482] width 1233 height 41
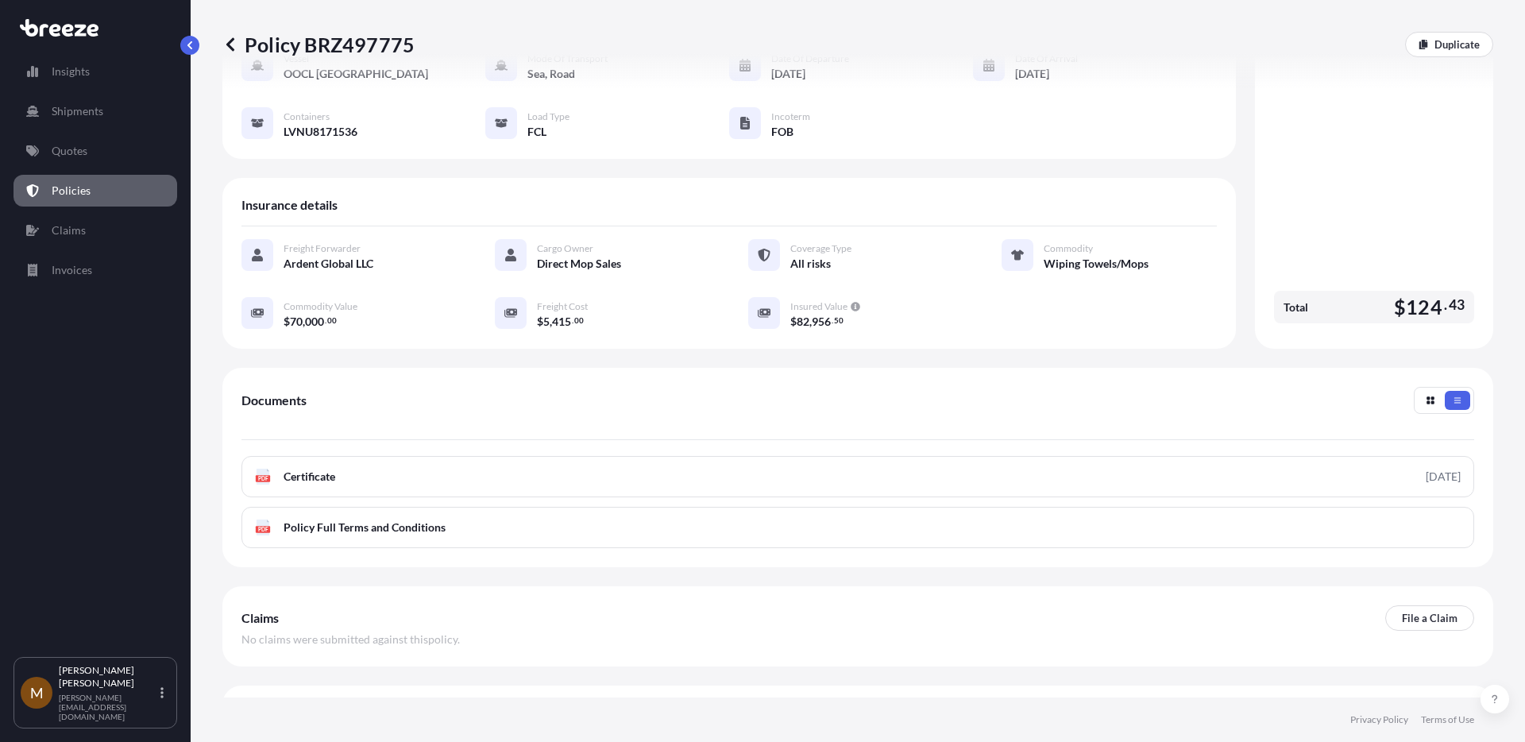
scroll to position [198, 0]
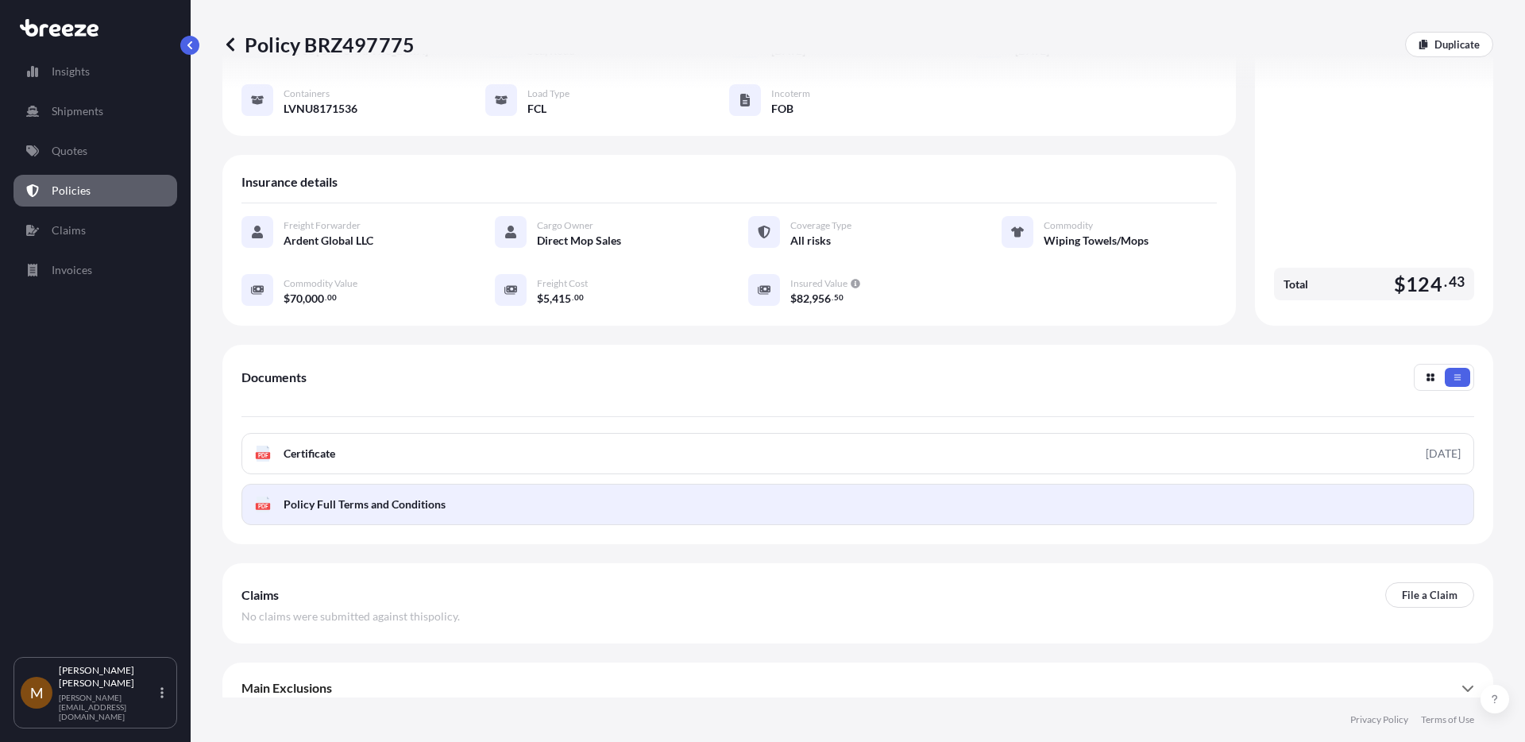
click at [1321, 508] on link "PDF Policy Full Terms and Conditions" at bounding box center [857, 504] width 1233 height 41
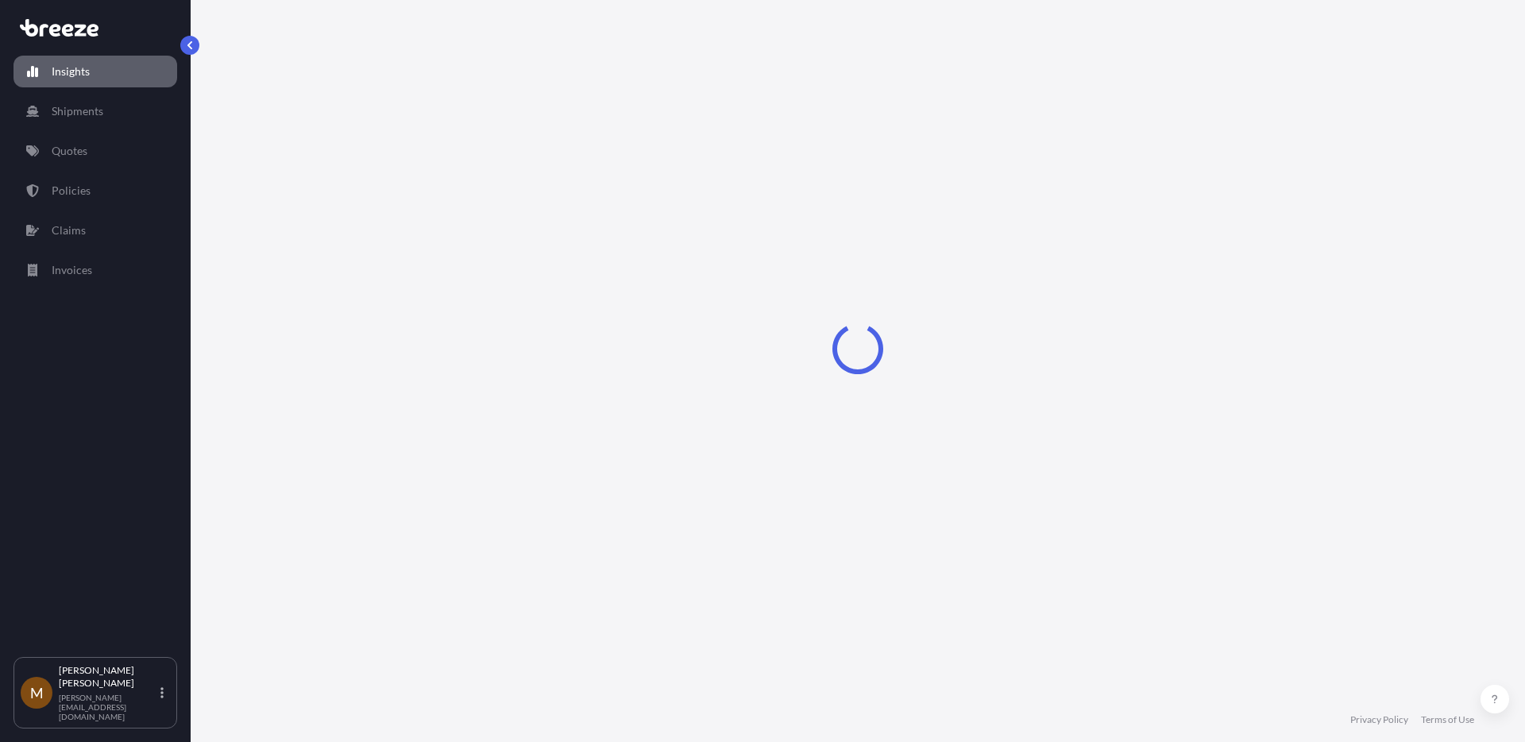
select select "2025"
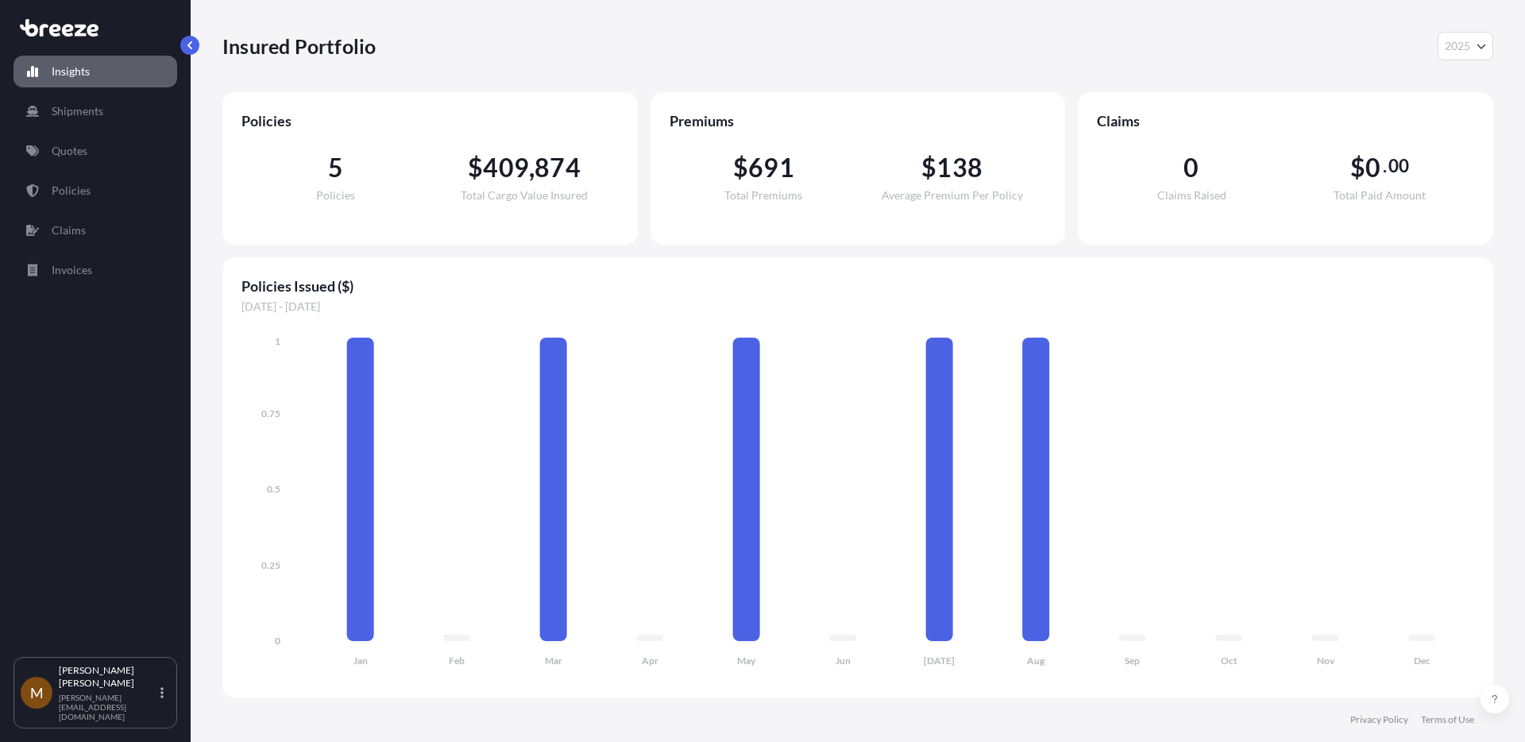
click at [89, 209] on div "Insights Shipments Quotes Policies Claims Invoices" at bounding box center [96, 349] width 164 height 616
click at [82, 203] on link "Policies" at bounding box center [96, 191] width 164 height 32
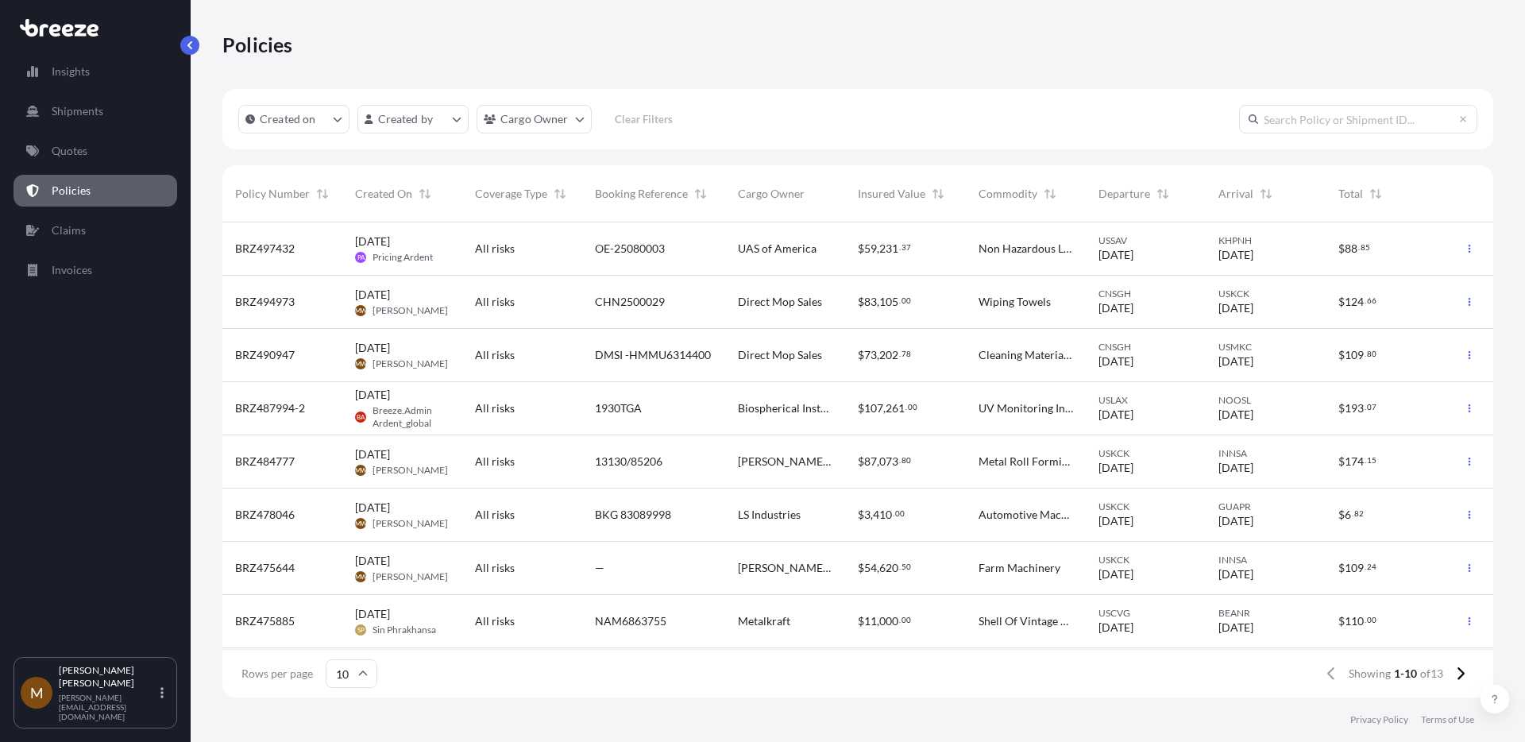
scroll to position [13, 13]
click at [543, 309] on div "All risks" at bounding box center [522, 302] width 95 height 16
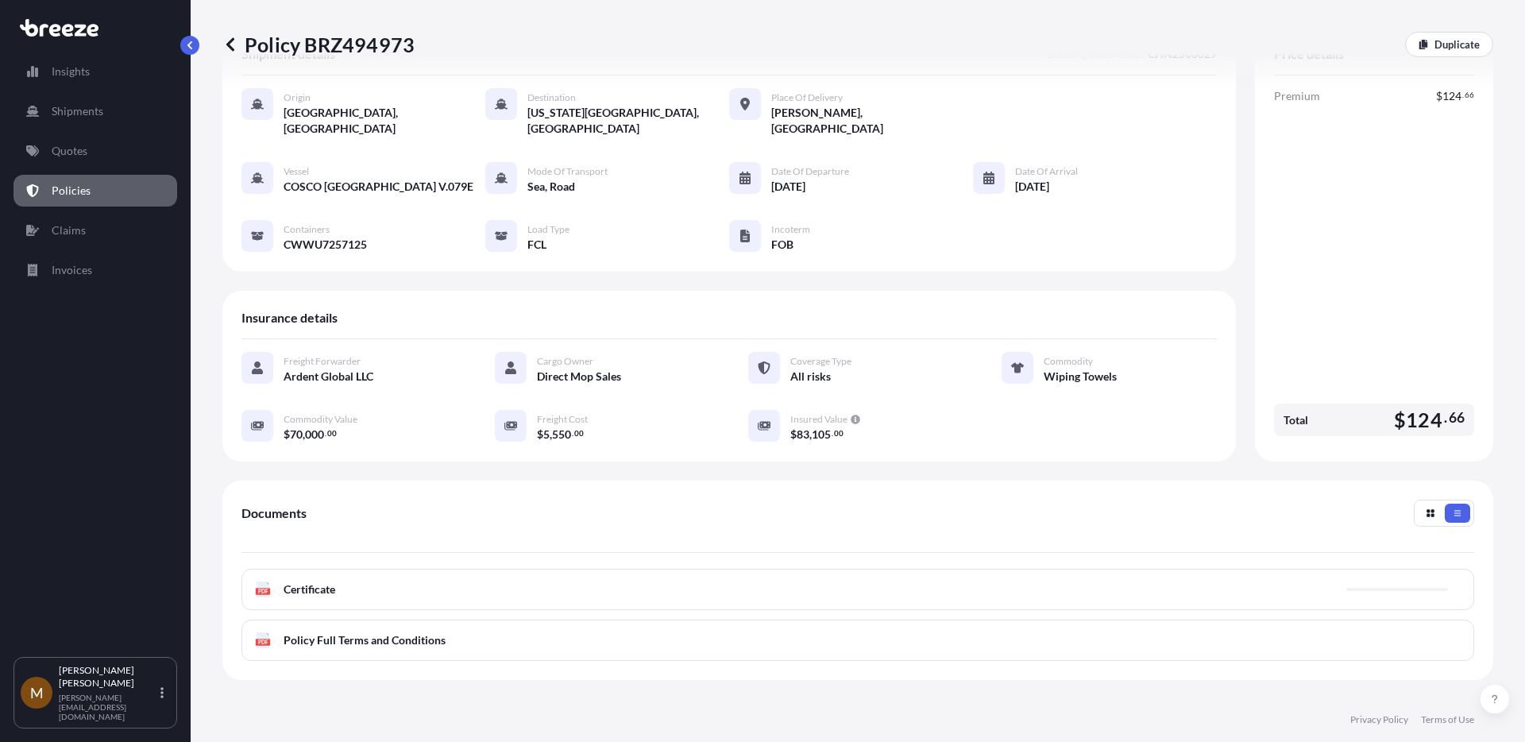
scroll to position [62, 0]
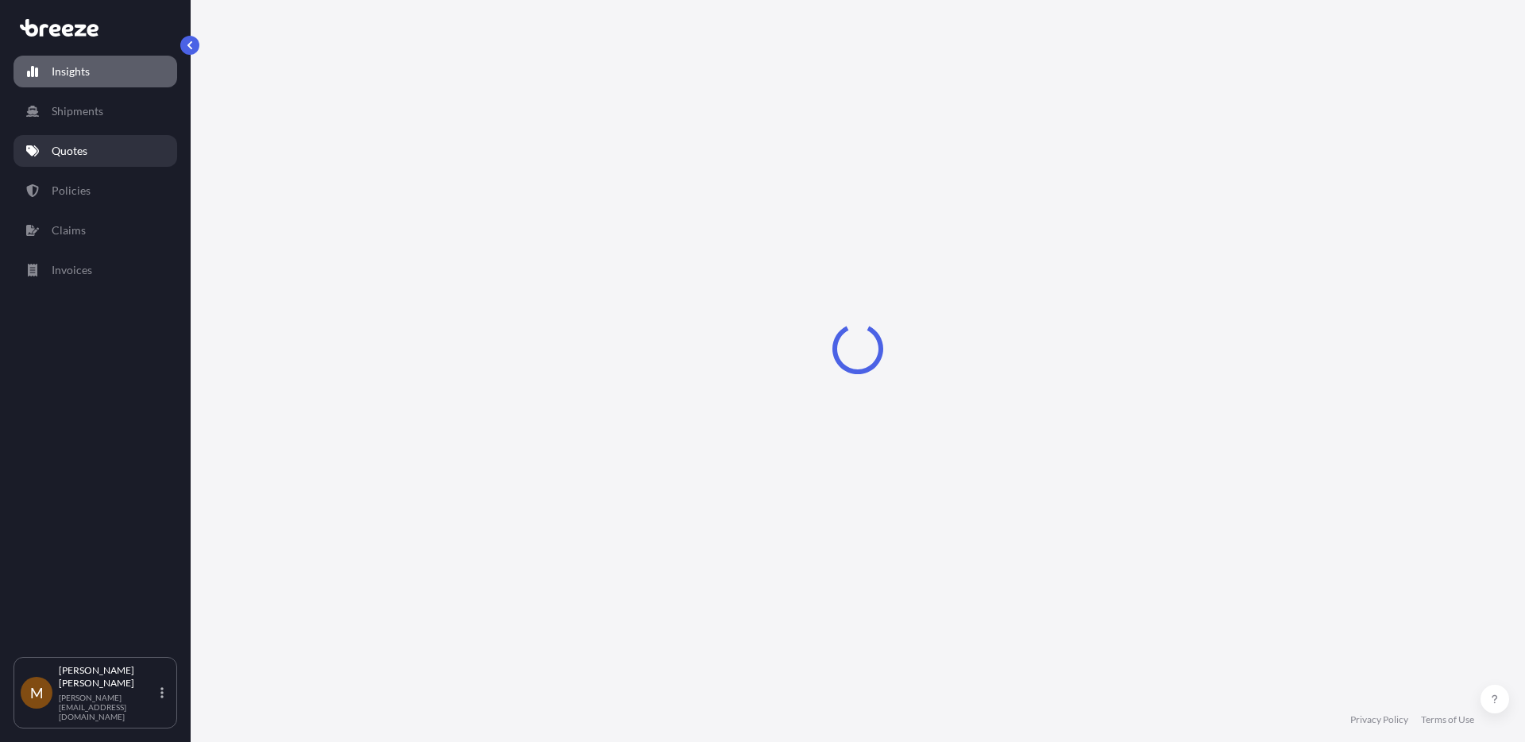
select select "2025"
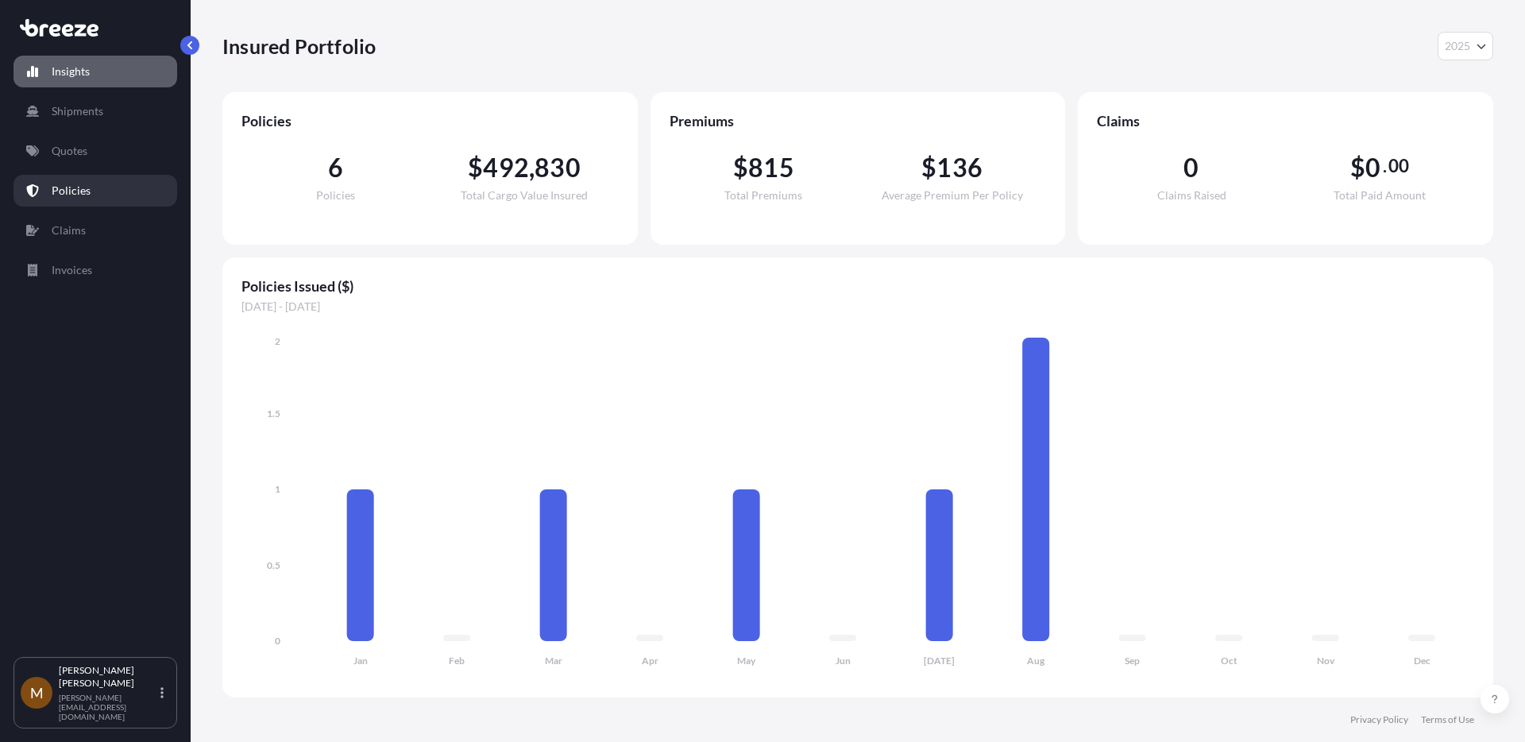
click at [70, 191] on p "Policies" at bounding box center [71, 191] width 39 height 16
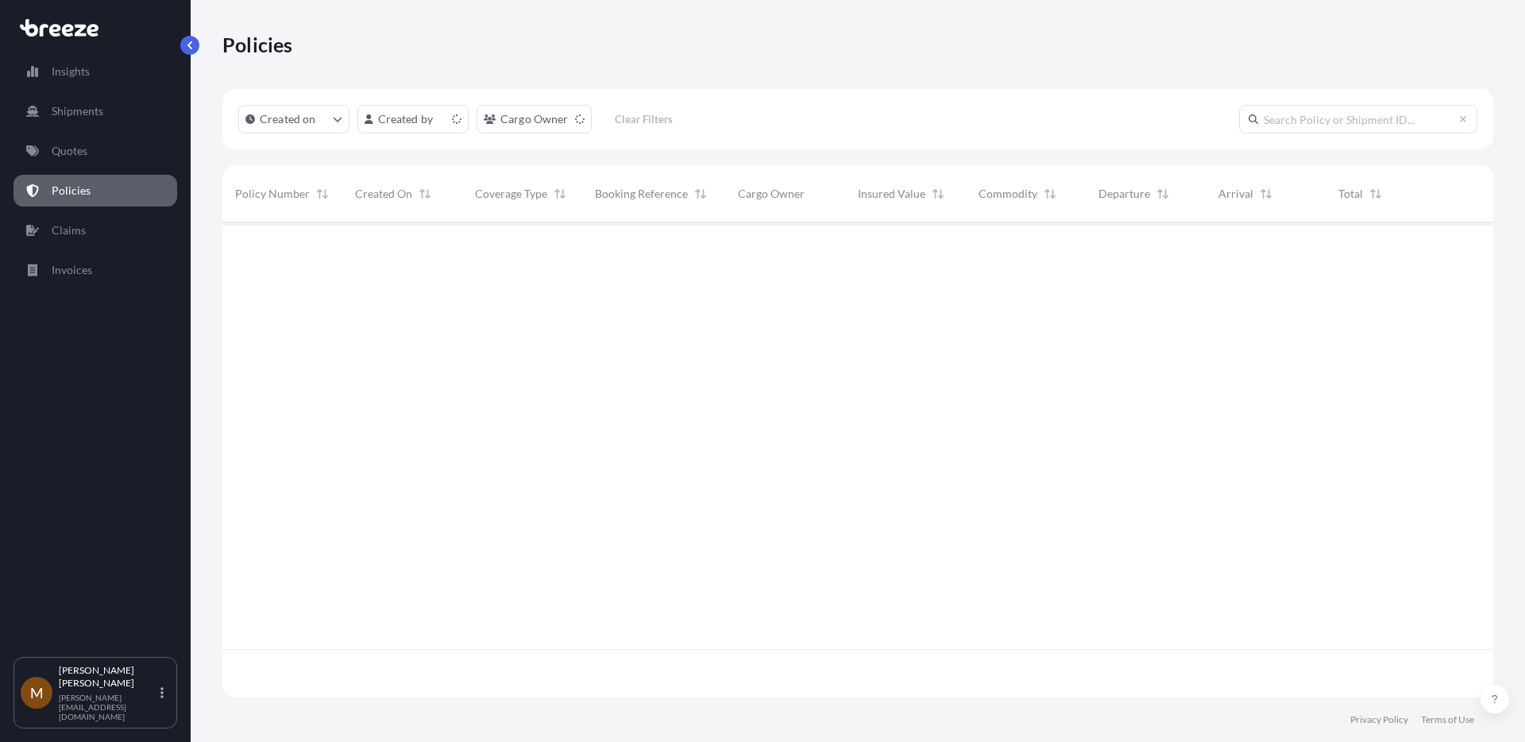
scroll to position [472, 1259]
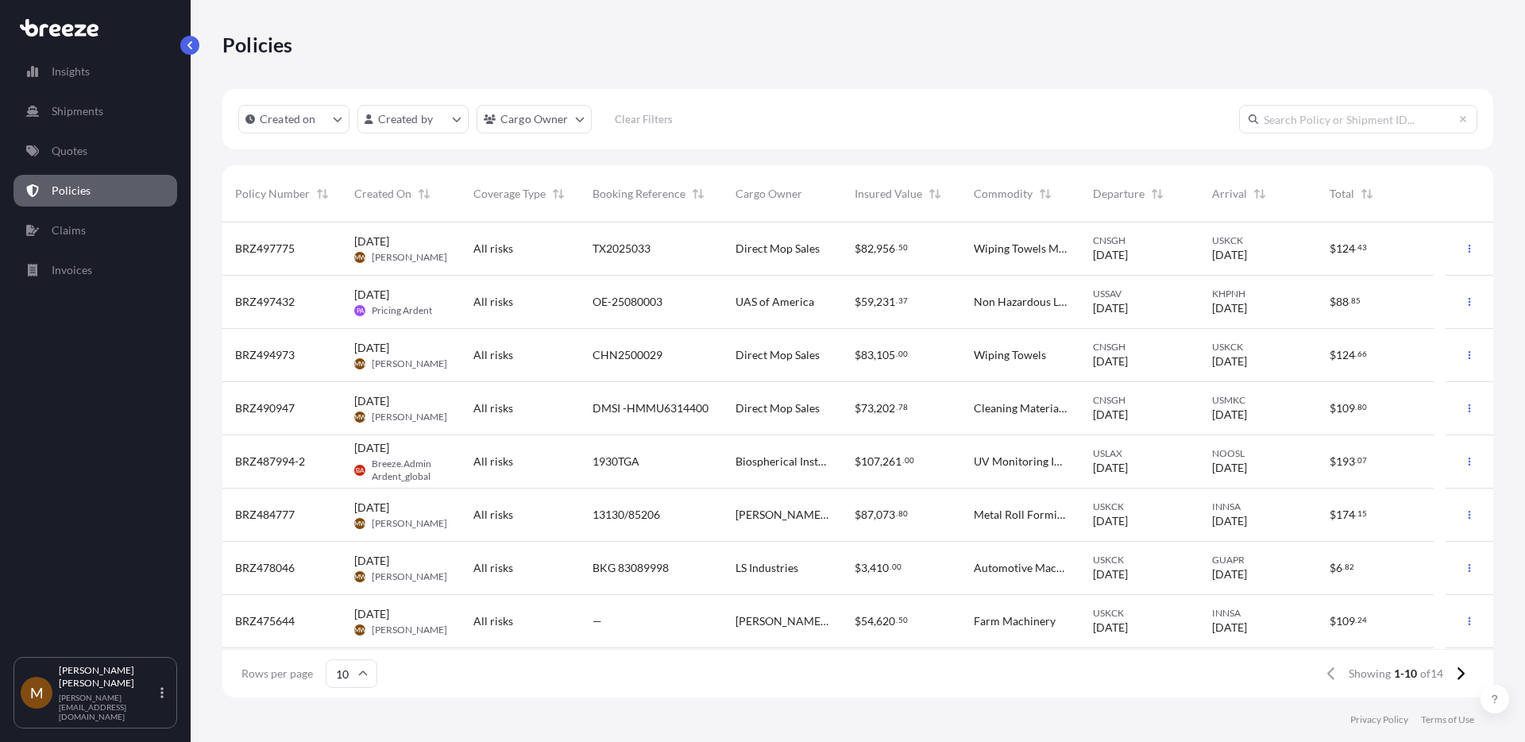
click at [542, 255] on div "All risks" at bounding box center [520, 249] width 94 height 16
